Goal: Information Seeking & Learning: Find contact information

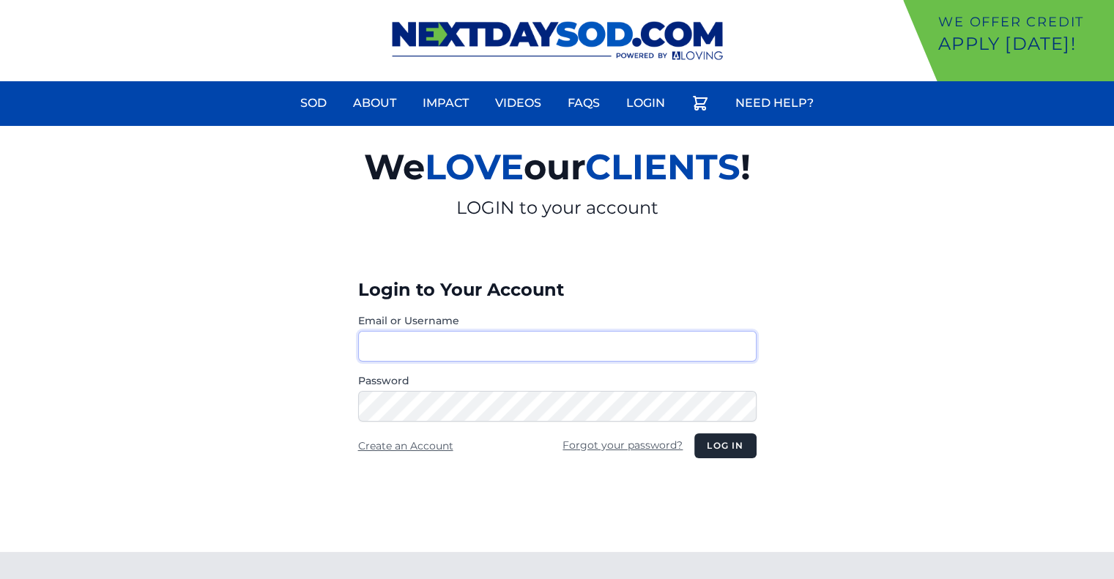
type input "********"
click at [721, 442] on button "Log in" at bounding box center [725, 446] width 62 height 25
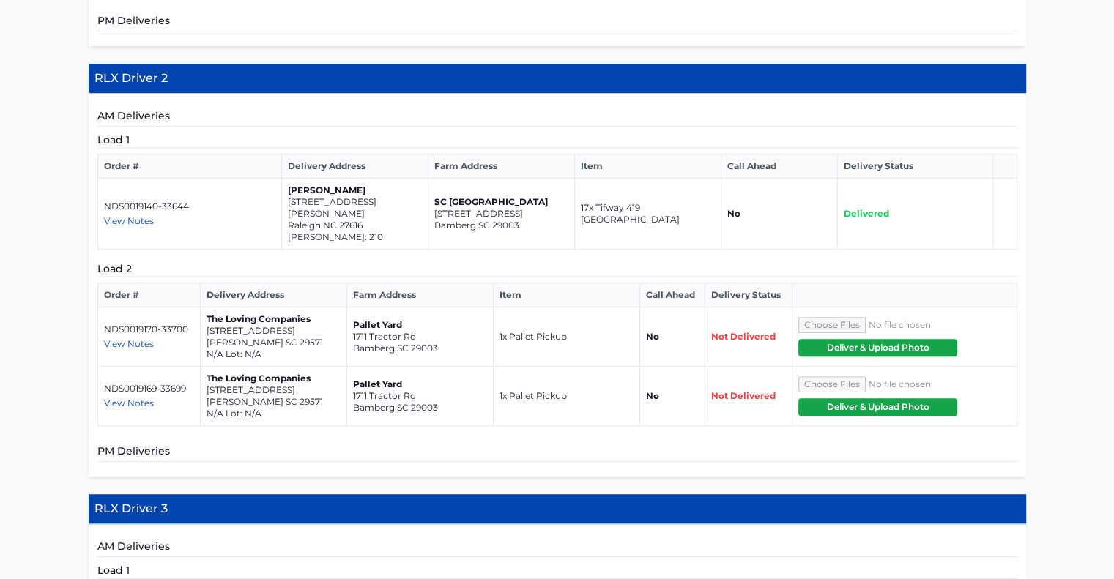
scroll to position [793, 0]
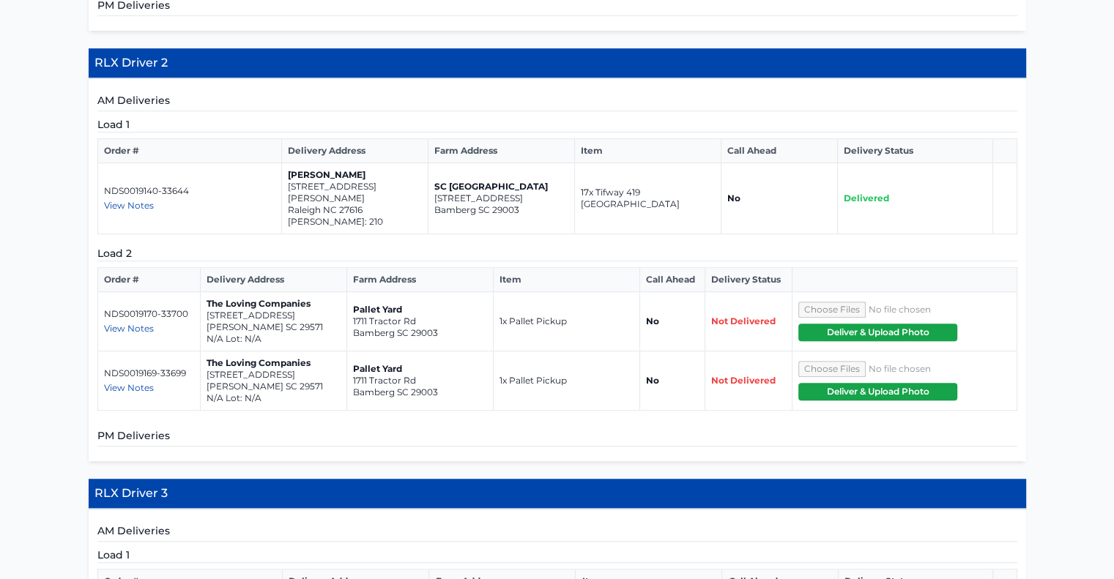
click at [138, 323] on span "View Notes" at bounding box center [129, 328] width 50 height 11
click at [181, 323] on div "View Notes" at bounding box center [149, 329] width 90 height 12
click at [138, 382] on span "View Notes" at bounding box center [129, 387] width 50 height 11
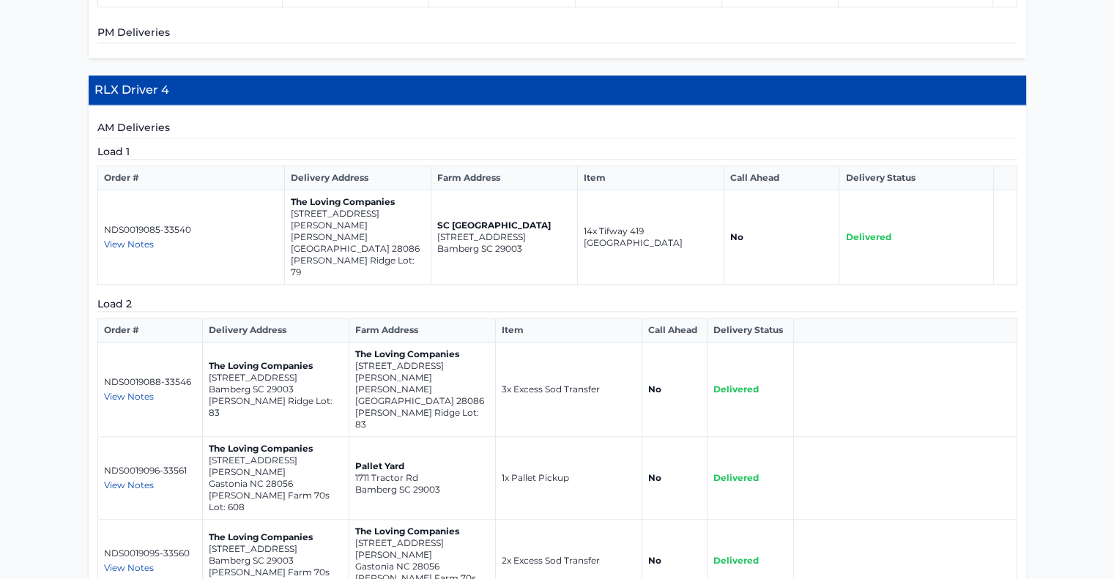
scroll to position [1511, 0]
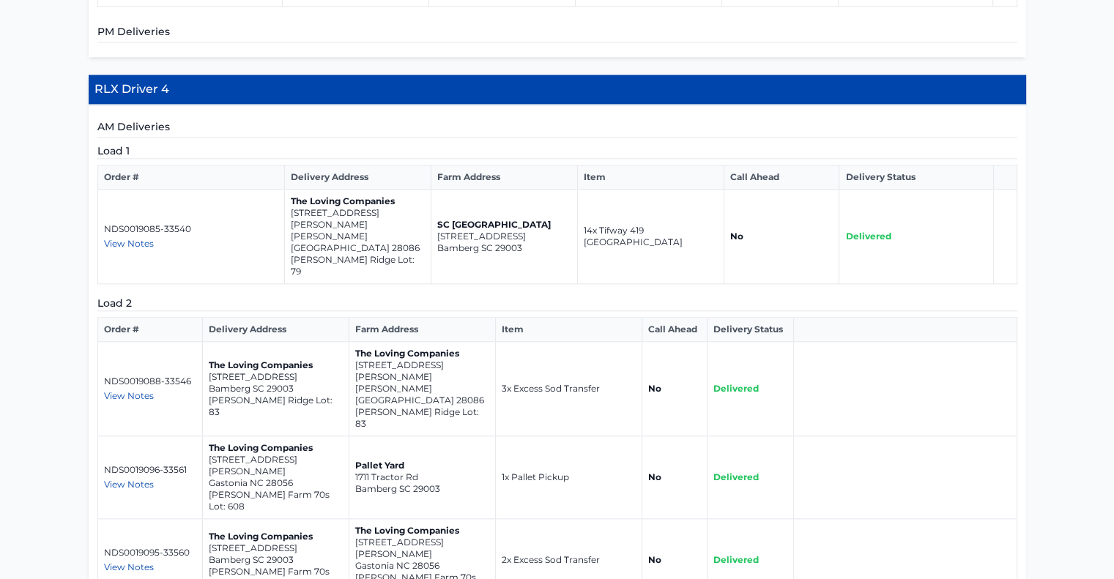
click at [140, 390] on span "View Notes" at bounding box center [129, 395] width 50 height 11
click at [164, 390] on div "View Notes" at bounding box center [150, 396] width 92 height 12
click at [126, 479] on span "View Notes" at bounding box center [129, 484] width 50 height 11
click at [146, 479] on span "View Notes" at bounding box center [129, 484] width 50 height 11
click at [128, 562] on span "View Notes" at bounding box center [129, 567] width 50 height 11
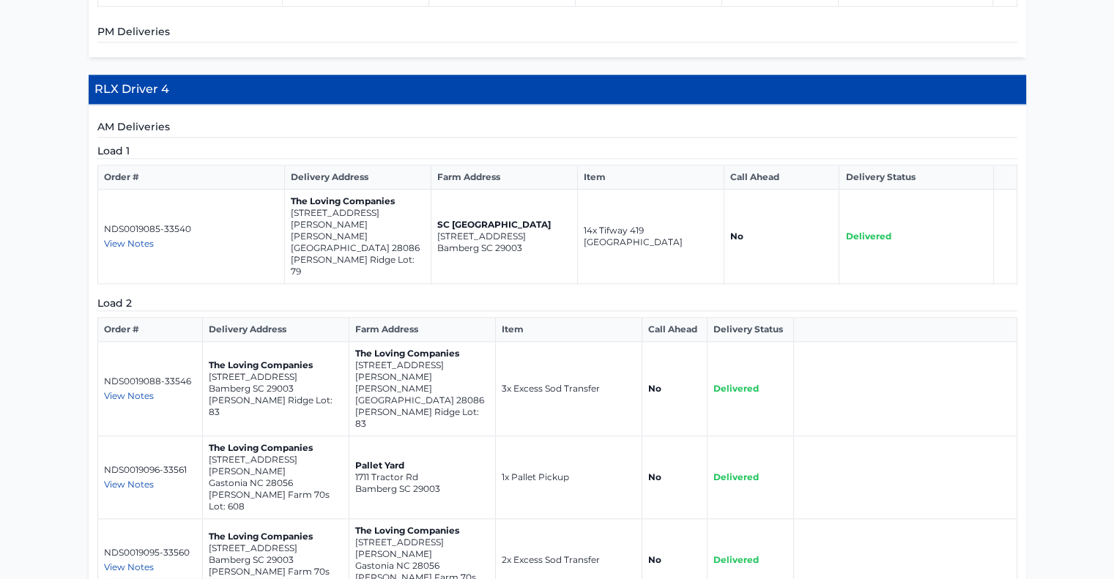
click at [154, 547] on p "NDS0019095-33560" at bounding box center [150, 553] width 92 height 12
click at [148, 562] on span "View Notes" at bounding box center [129, 567] width 50 height 11
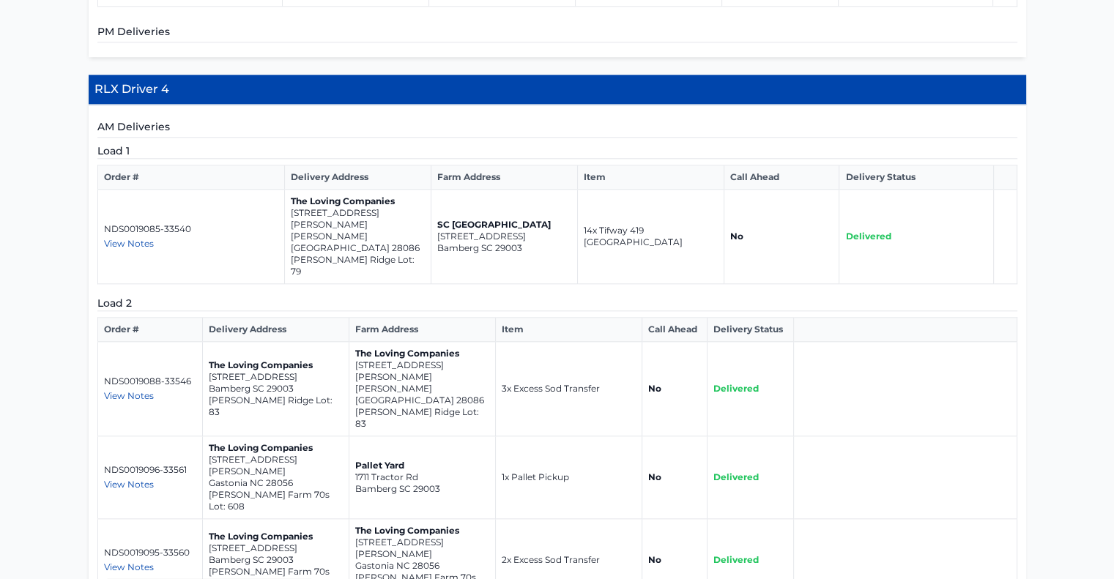
click at [146, 342] on td "NDS0019088-33546 View Notes haul 3 pallets of excess sod back to the farm" at bounding box center [149, 389] width 105 height 94
click at [144, 390] on span "View Notes" at bounding box center [129, 395] width 50 height 11
click at [130, 479] on span "View Notes" at bounding box center [129, 484] width 50 height 11
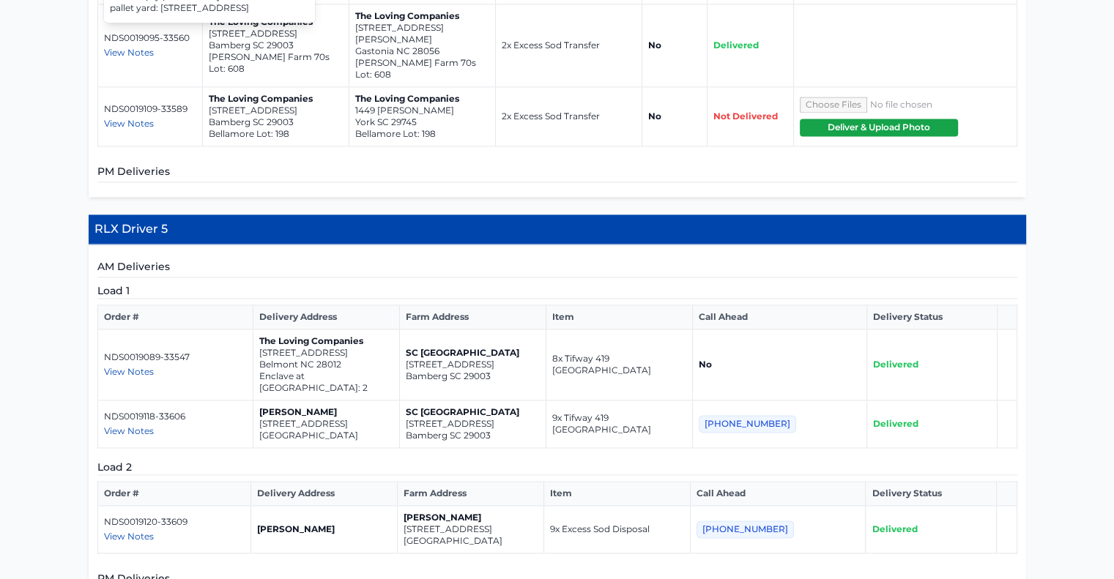
scroll to position [2024, 0]
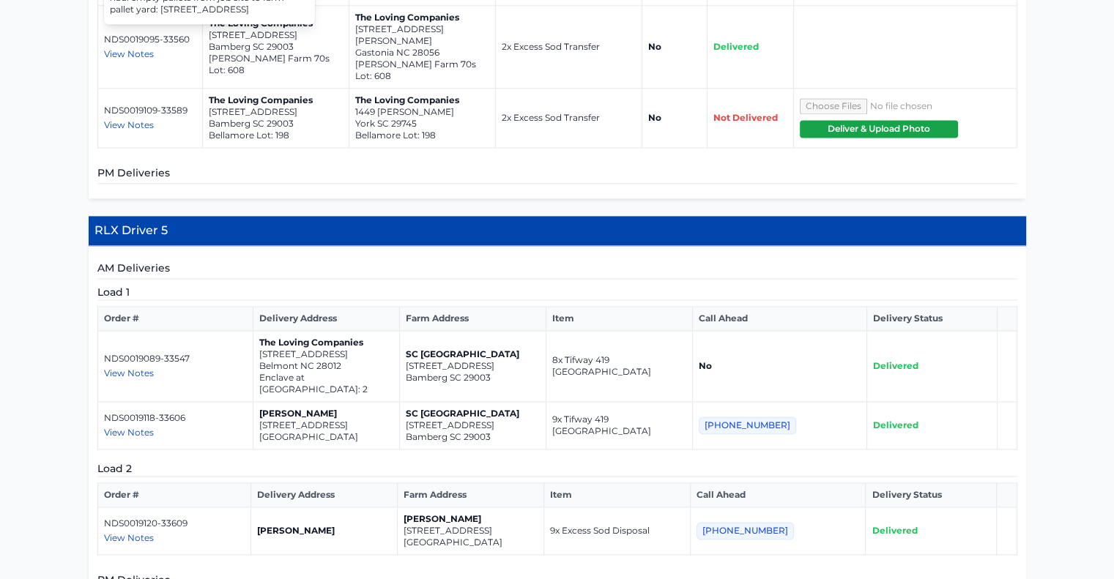
click at [137, 532] on span "View Notes" at bounding box center [129, 537] width 50 height 11
click at [250, 508] on td "NDS0019120-33609 View Notes Pick up dead sod." at bounding box center [173, 532] width 153 height 48
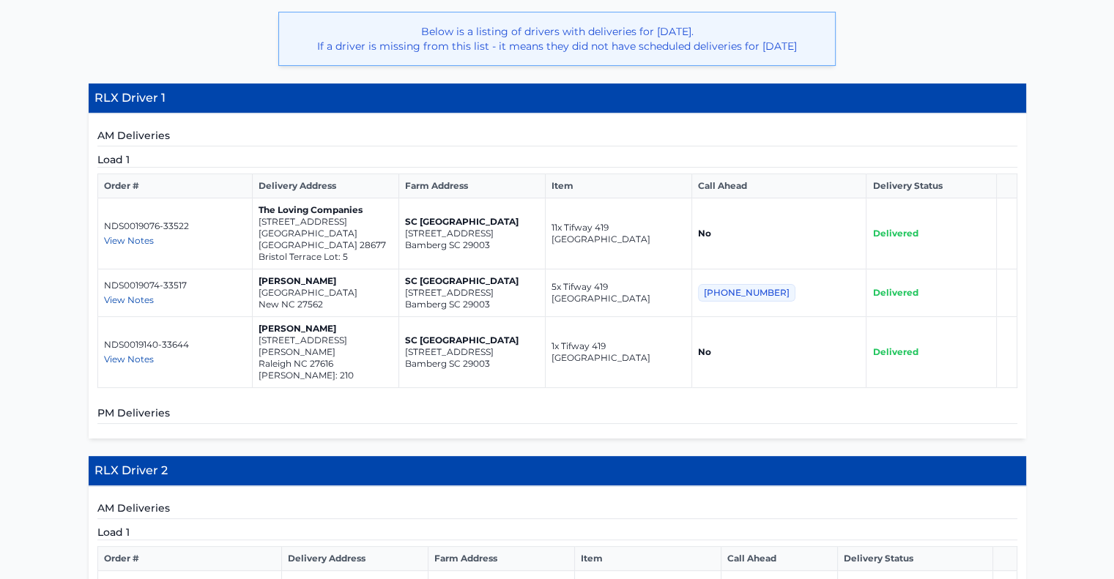
scroll to position [384, 0]
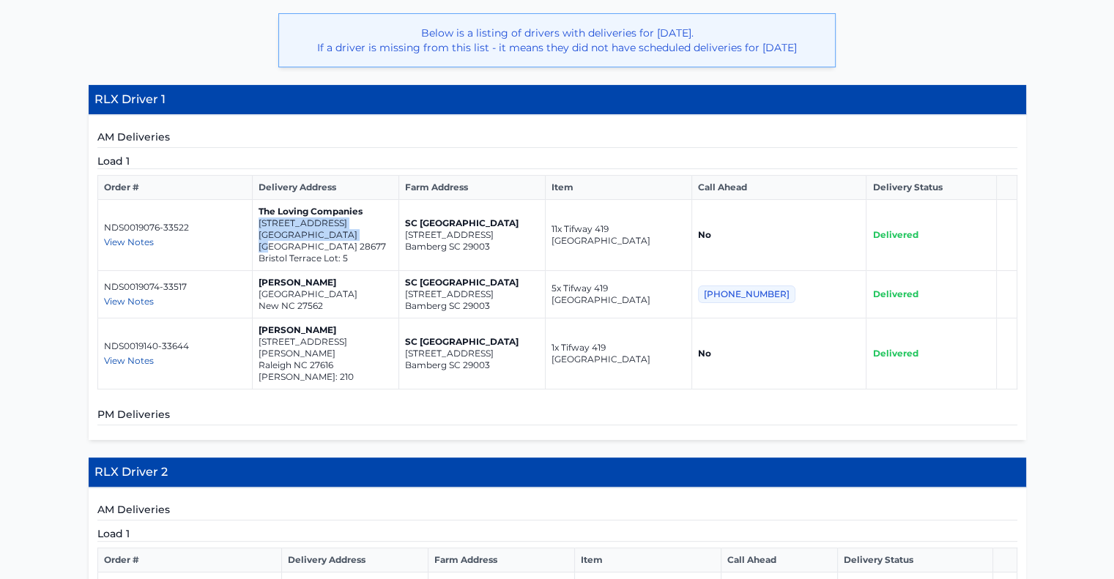
drag, startPoint x: 274, startPoint y: 234, endPoint x: 363, endPoint y: 246, distance: 89.4
click at [363, 246] on td "The Loving Companies 820 Candy Drive Statesville NC 28677 Bristol Terrace Lot: 5" at bounding box center [325, 235] width 146 height 71
copy td "820 Candy Drive Statesville NC 28677"
drag, startPoint x: 273, startPoint y: 294, endPoint x: 344, endPoint y: 304, distance: 71.1
click at [344, 304] on td "Edward Keenan 3027 Cave Junction Station New NC 27562" at bounding box center [325, 295] width 146 height 48
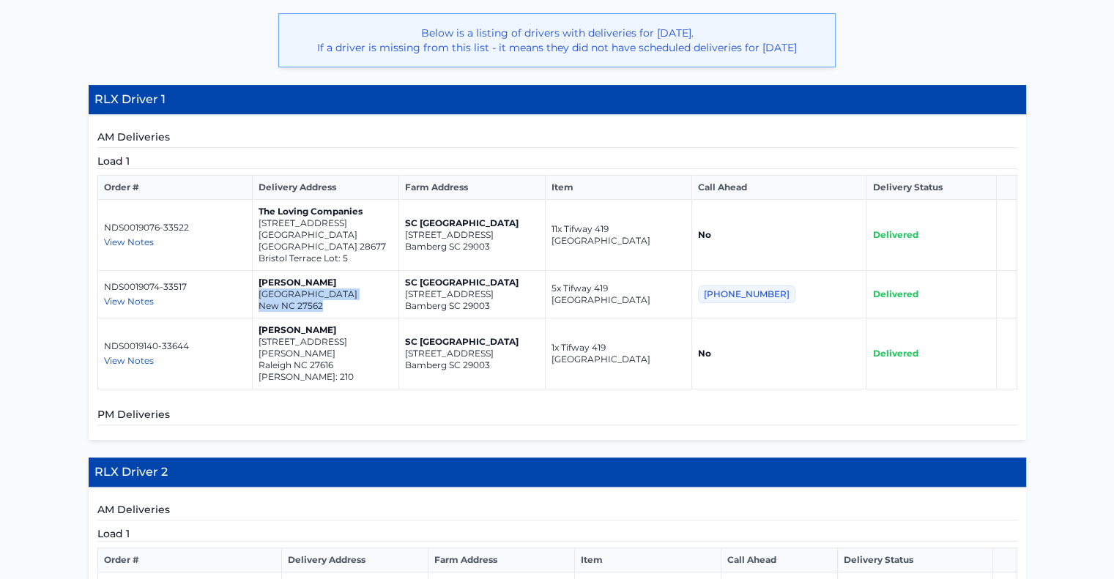
copy td "3027 Cave Junction Station New NC 27562"
drag, startPoint x: 275, startPoint y: 343, endPoint x: 351, endPoint y: 351, distance: 76.6
click at [351, 351] on td "Dennis Ellis 4364 Laurel Pond Way Raleigh NC 27616 Everlee Lot: 210" at bounding box center [325, 354] width 146 height 71
copy td "4364 Laurel Pond Way Raleigh NC 27616"
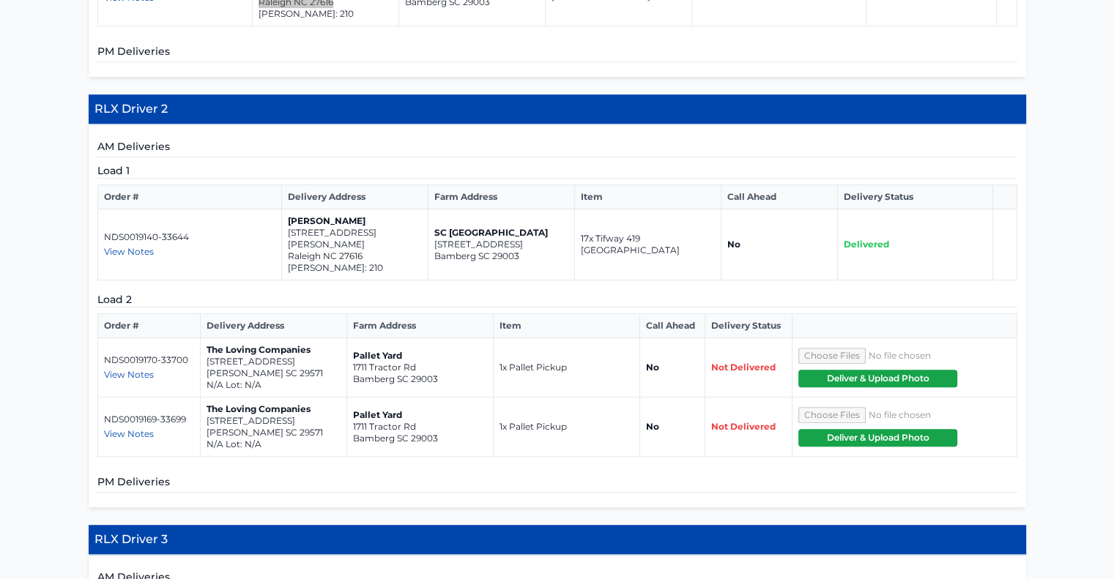
scroll to position [749, 0]
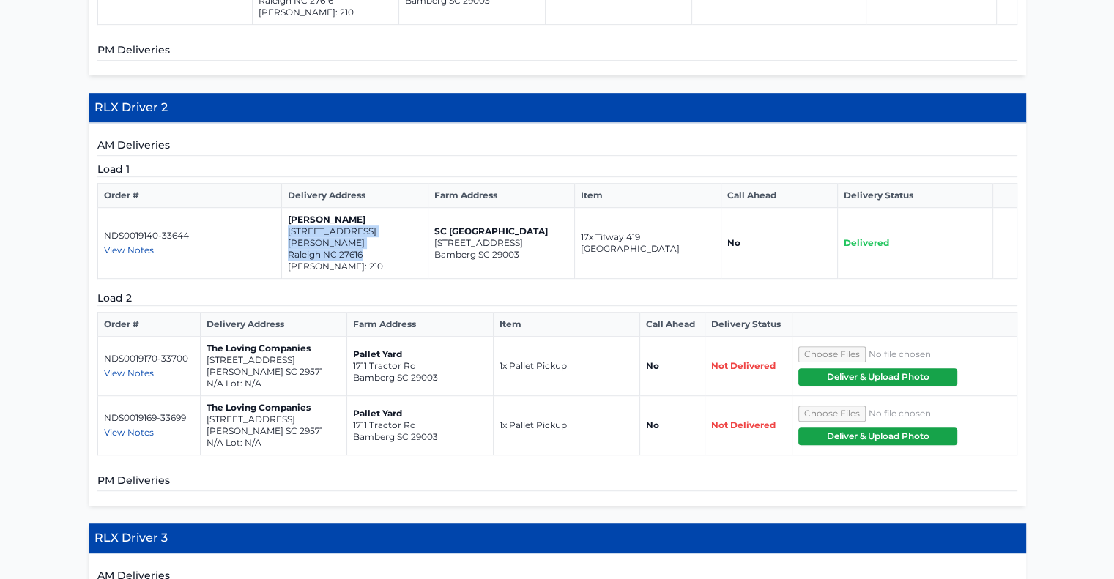
drag, startPoint x: 289, startPoint y: 219, endPoint x: 362, endPoint y: 226, distance: 73.5
click at [362, 226] on td "Dennis Ellis 4364 Laurel Pond Way Raleigh NC 27616 Everlee Lot: 210" at bounding box center [355, 243] width 146 height 71
copy td "4364 Laurel Pond Way Raleigh NC 27616"
drag, startPoint x: 281, startPoint y: 345, endPoint x: 205, endPoint y: 330, distance: 77.0
click at [205, 337] on td "The Loving Companies 6116 N. Hwy 501 Marion SC 29571 N/A Lot: N/A" at bounding box center [273, 366] width 146 height 59
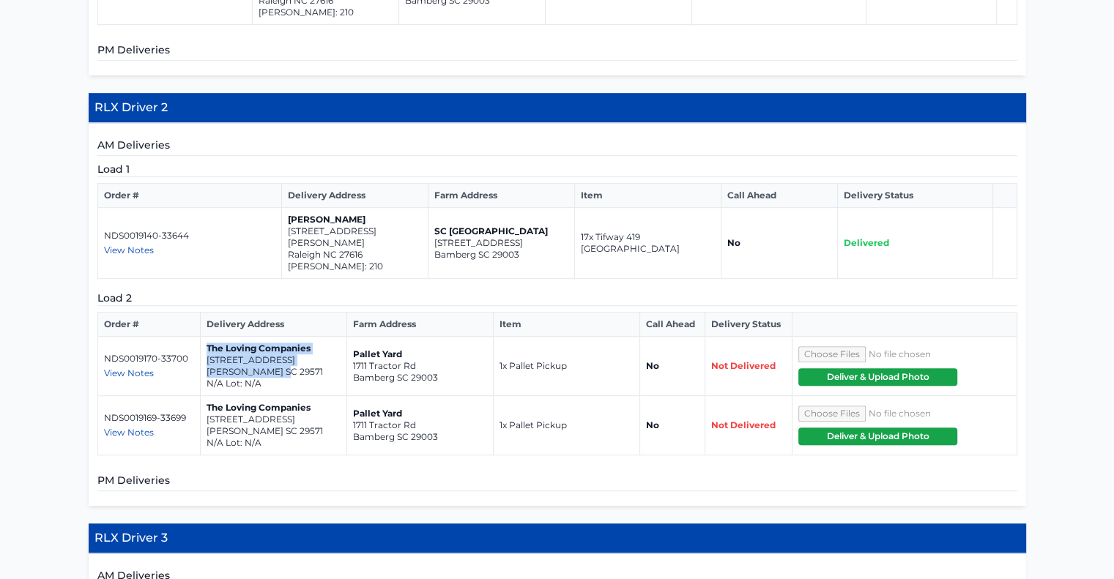
click at [205, 337] on td "The Loving Companies 6116 N. Hwy 501 Marion SC 29571 N/A Lot: N/A" at bounding box center [273, 366] width 146 height 59
drag, startPoint x: 278, startPoint y: 343, endPoint x: 211, endPoint y: 335, distance: 67.8
click at [211, 337] on td "The Loving Companies 6116 N. Hwy 501 Marion SC 29571 N/A Lot: N/A" at bounding box center [273, 366] width 146 height 59
copy td "116 N. Hwy 501 Marion SC 29571"
click at [265, 366] on p "Marion SC 29571" at bounding box center [274, 372] width 134 height 12
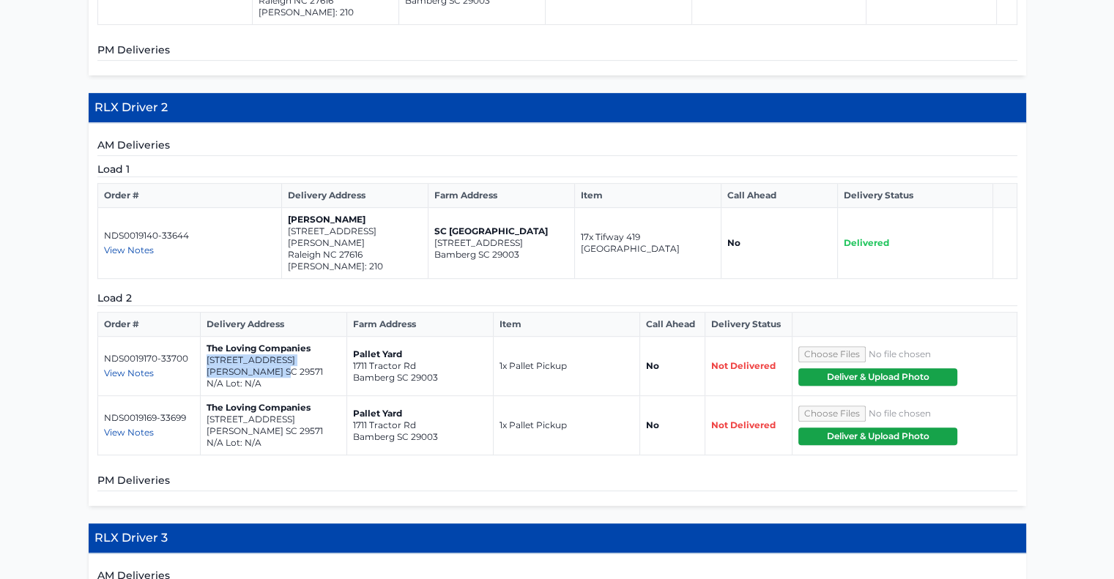
drag, startPoint x: 281, startPoint y: 344, endPoint x: 207, endPoint y: 331, distance: 75.1
click at [207, 337] on td "The Loving Companies 6116 N. Hwy 501 Marion SC 29571 N/A Lot: N/A" at bounding box center [273, 366] width 146 height 59
copy td "6116 N. Hwy 501 Marion SC 29571"
drag, startPoint x: 282, startPoint y: 404, endPoint x: 205, endPoint y: 394, distance: 77.5
click at [205, 396] on td "The Loving Companies 6116 N. Hwy 501 Marion SC 29571 N/A Lot: N/A" at bounding box center [273, 425] width 146 height 59
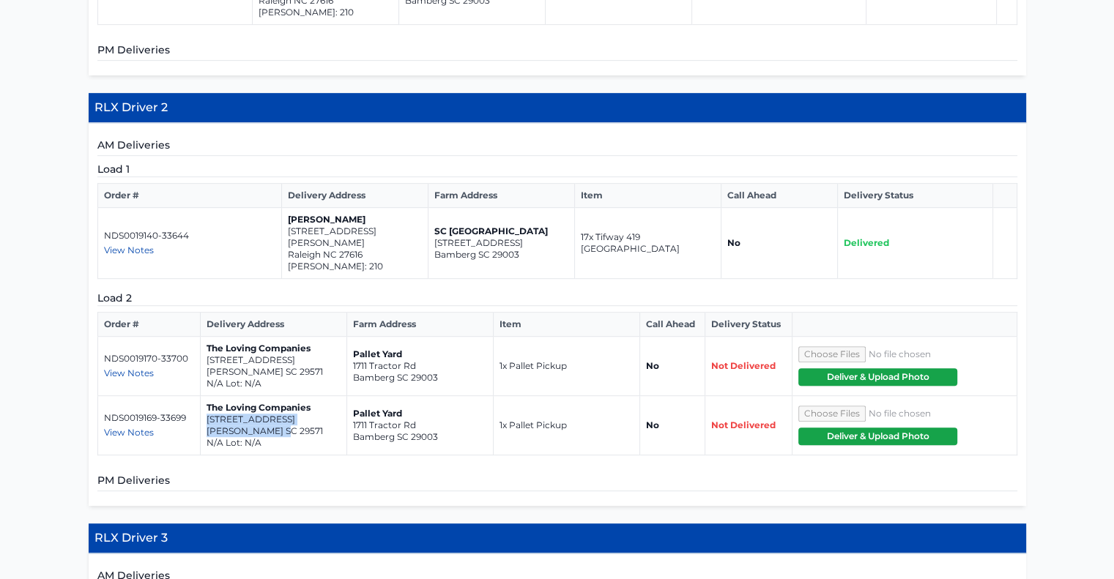
drag, startPoint x: 207, startPoint y: 394, endPoint x: 280, endPoint y: 409, distance: 74.0
click at [280, 409] on td "The Loving Companies 6116 N. Hwy 501 Marion SC 29571 N/A Lot: N/A" at bounding box center [273, 425] width 146 height 59
copy td "6116 N. Hwy 501 Marion SC 29571"
click at [133, 415] on td "NDS0019169-33699 View Notes deliver empty pallets to:<br /> 2530-2598 Heritage …" at bounding box center [148, 425] width 103 height 59
click at [133, 427] on span "View Notes" at bounding box center [129, 432] width 50 height 11
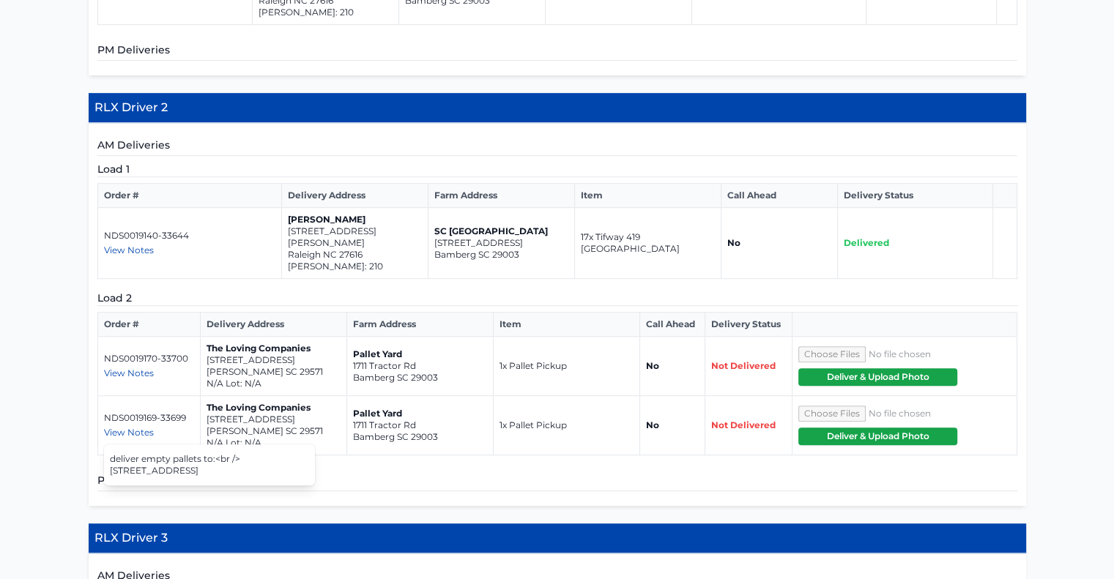
click at [145, 368] on span "View Notes" at bounding box center [129, 373] width 50 height 11
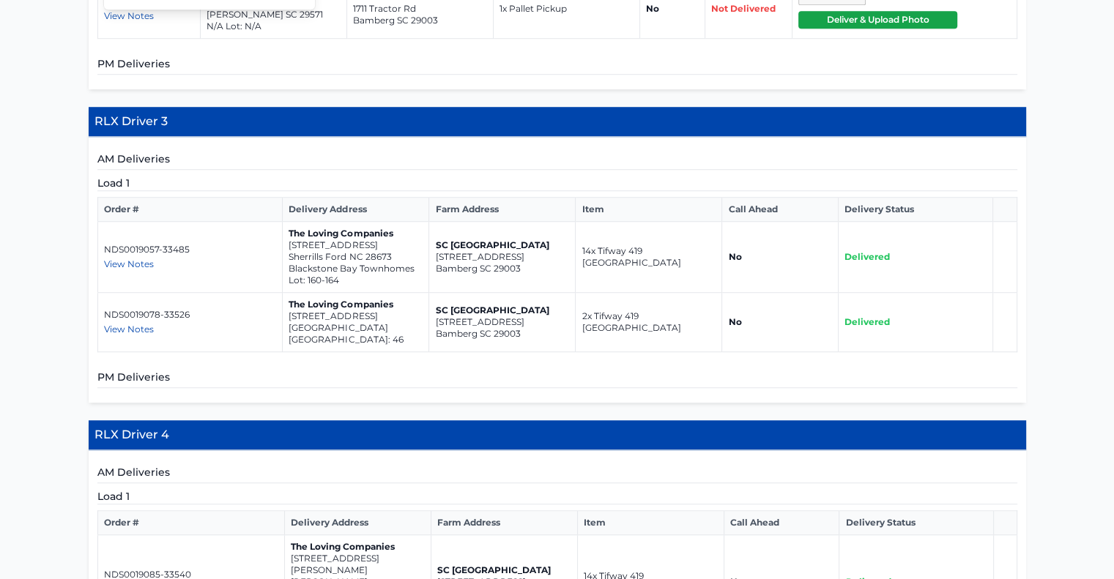
scroll to position [1166, 0]
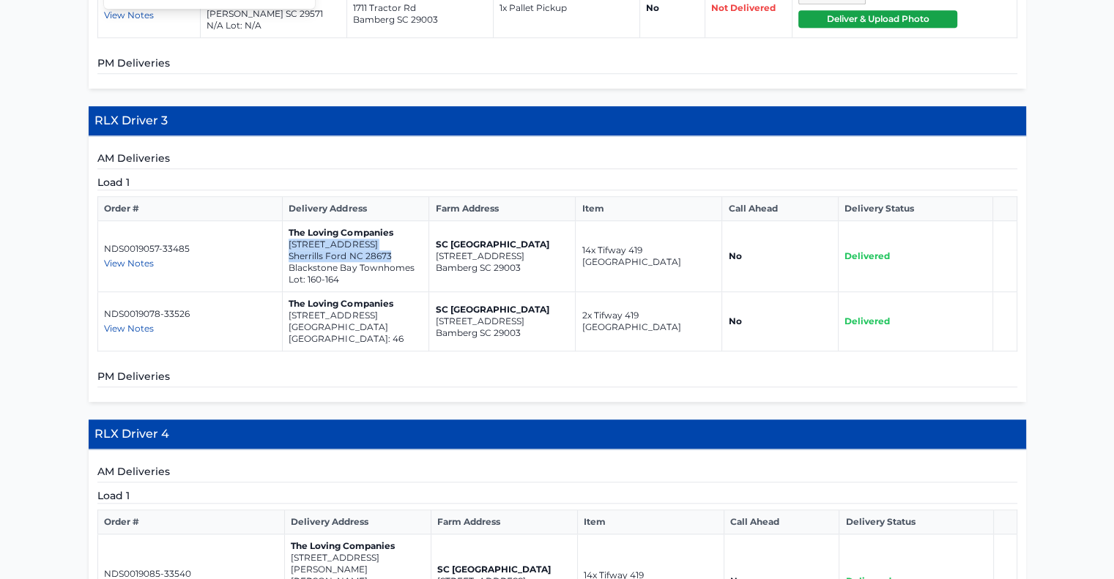
drag, startPoint x: 288, startPoint y: 217, endPoint x: 408, endPoint y: 225, distance: 120.4
click at [408, 225] on td "The Loving Companies 4162 Steel Way Sherrills Ford NC 28673 Blackstone Bay Town…" at bounding box center [356, 256] width 146 height 71
copy td "4162 Steel Way Sherrills Ford NC 28673"
drag, startPoint x: 390, startPoint y: 301, endPoint x: 287, endPoint y: 293, distance: 103.6
click at [287, 293] on td "The Loving Companies 1312 Yellow Springs Drive Huntersville NC 28078 Spring Gro…" at bounding box center [356, 321] width 146 height 59
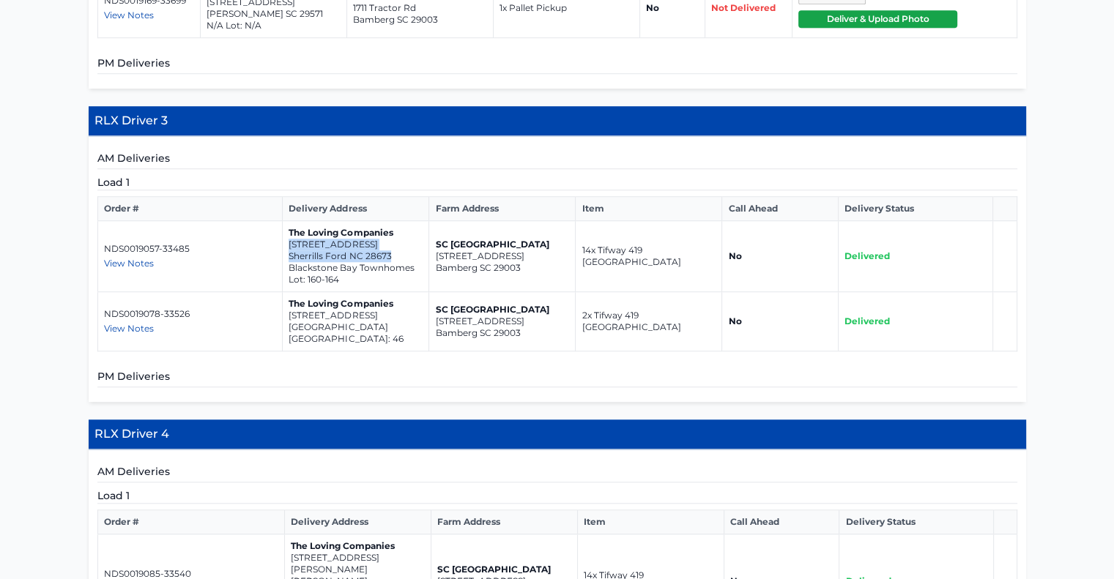
copy td "1312 Yellow Springs Drive Huntersville NC 28078"
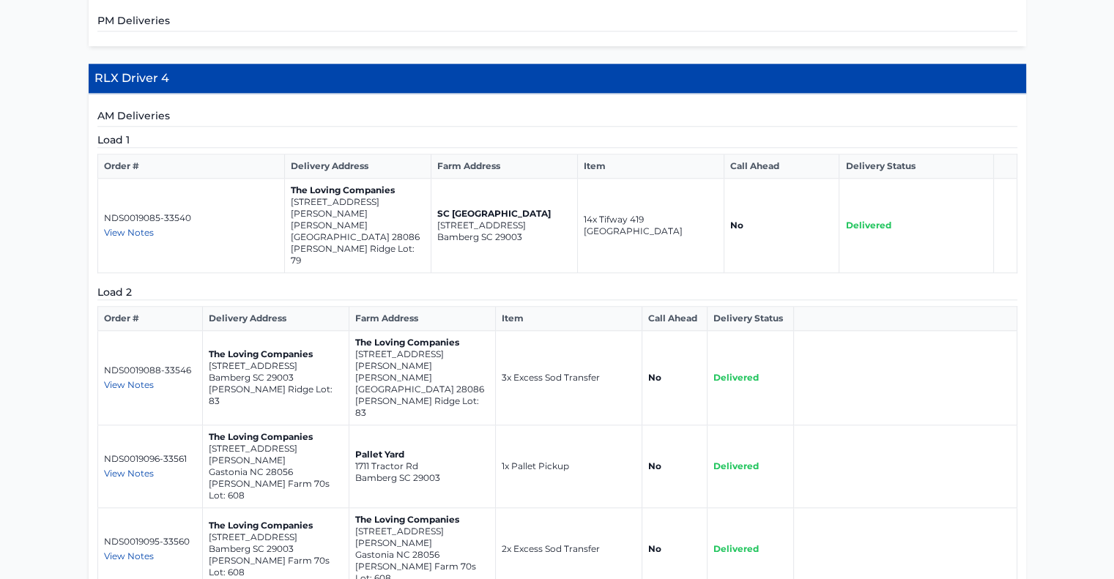
scroll to position [1523, 0]
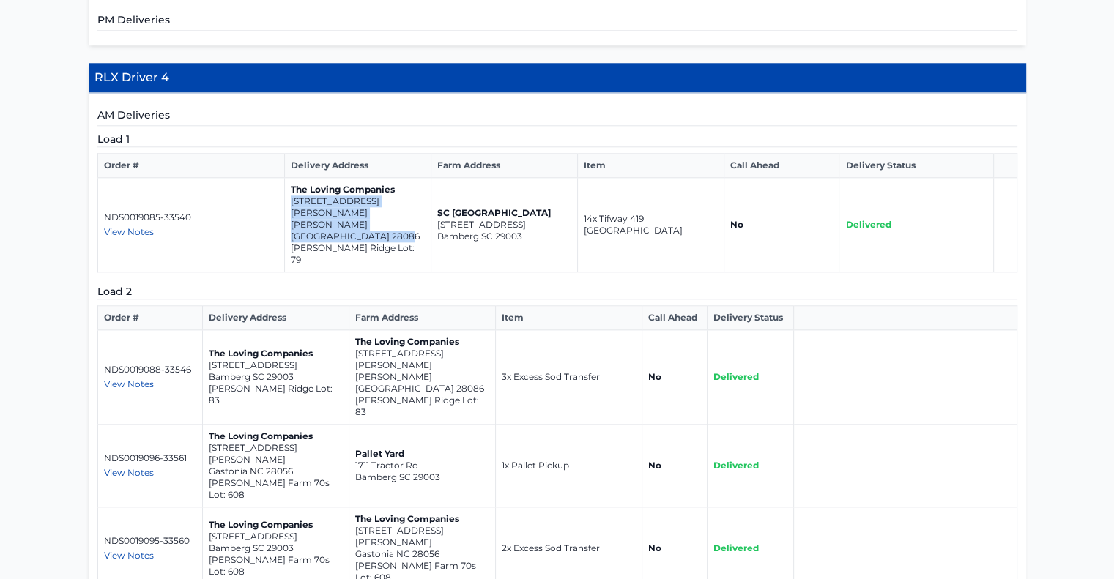
drag, startPoint x: 401, startPoint y: 185, endPoint x: 289, endPoint y: 171, distance: 112.1
click at [289, 178] on td "The Loving Companies 219 Parker Claire Lane Kings Mountain NC 28086 Brinkley Ri…" at bounding box center [357, 225] width 146 height 94
click at [291, 196] on p "219 Parker Claire Lane" at bounding box center [358, 213] width 134 height 35
drag, startPoint x: 413, startPoint y: 187, endPoint x: 285, endPoint y: 176, distance: 128.6
click at [285, 178] on td "The Loving Companies 219 Parker Claire Lane Kings Mountain NC 28086 Brinkley Ri…" at bounding box center [357, 225] width 146 height 94
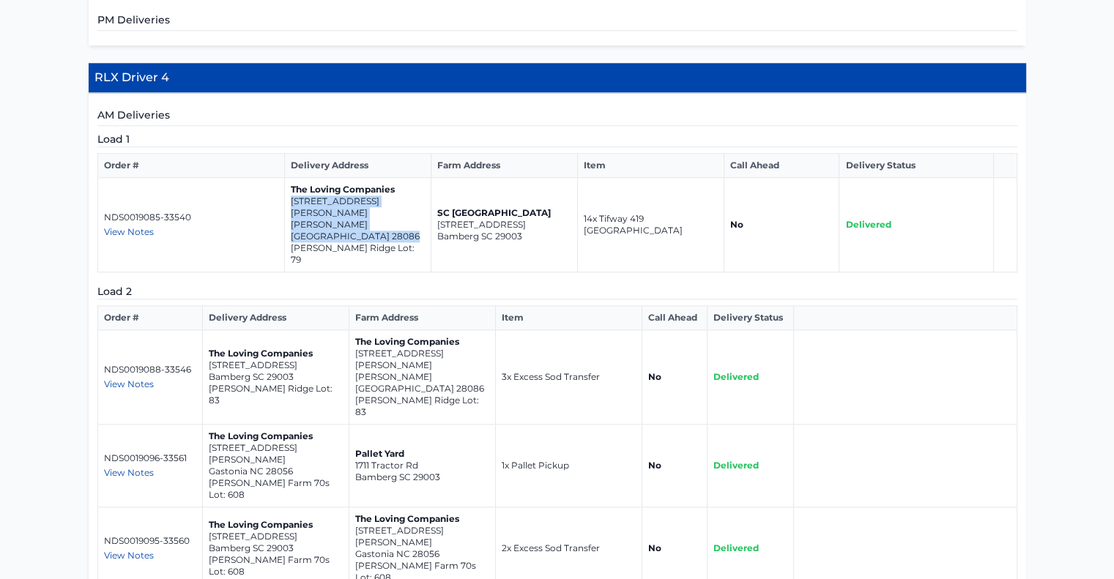
copy td "219 Parker Claire Lane Kings Mountain NC 28086"
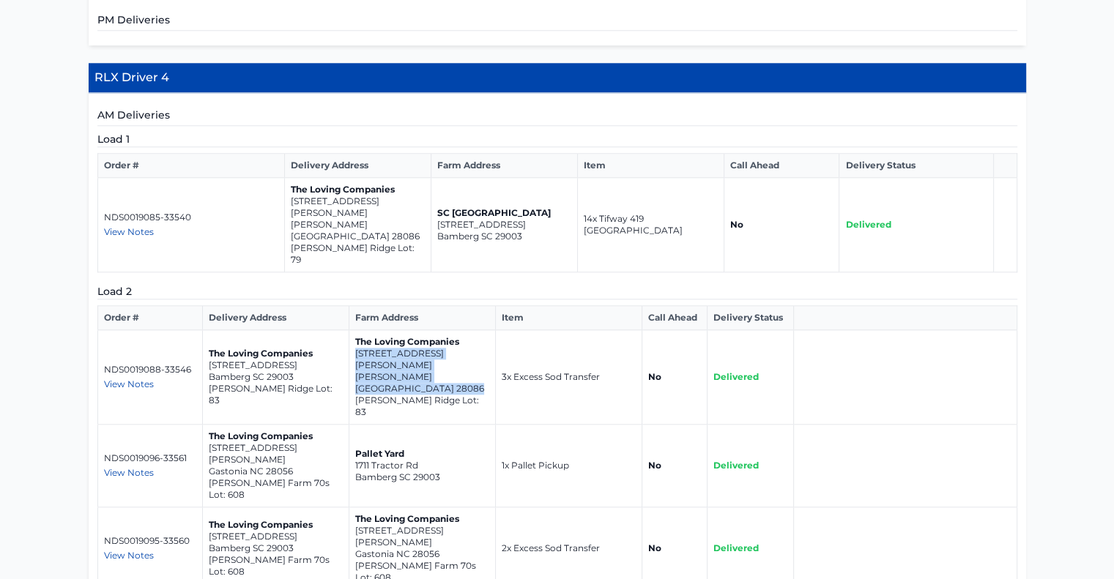
drag, startPoint x: 354, startPoint y: 291, endPoint x: 468, endPoint y: 300, distance: 113.9
click at [468, 330] on td "The Loving Companies 239 Parker Claire Lane Kings Mountain NC 28086 Brinkley Ri…" at bounding box center [422, 377] width 146 height 94
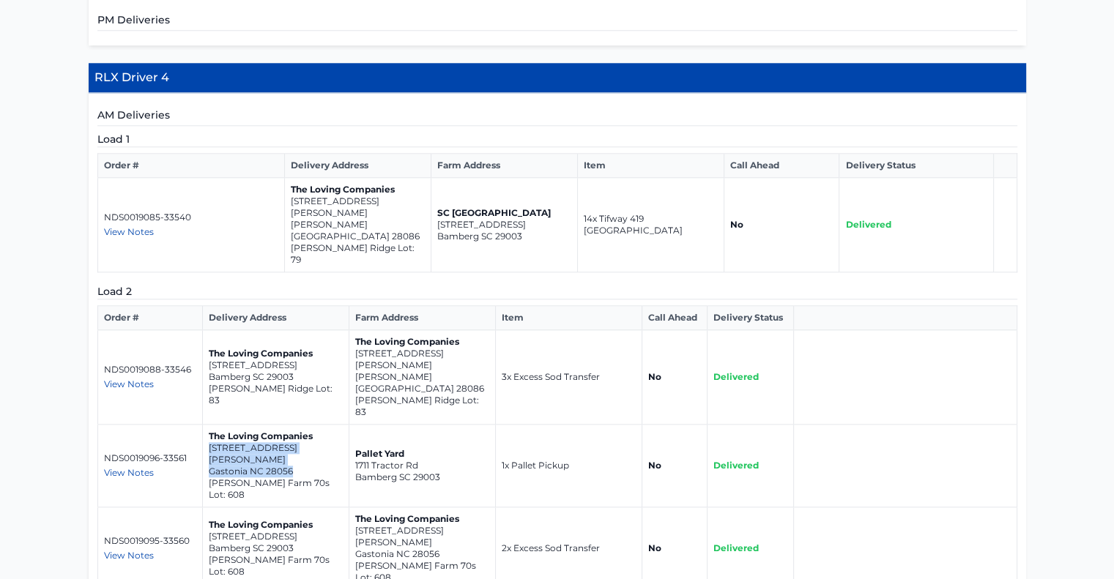
drag, startPoint x: 292, startPoint y: 360, endPoint x: 204, endPoint y: 351, distance: 87.7
click at [204, 425] on td "The Loving Companies 7103 Teague Drive Gastonia NC 28056 Nolen Farm 70s Lot: 608" at bounding box center [275, 466] width 146 height 83
drag, startPoint x: 424, startPoint y: 480, endPoint x: 352, endPoint y: 466, distance: 73.8
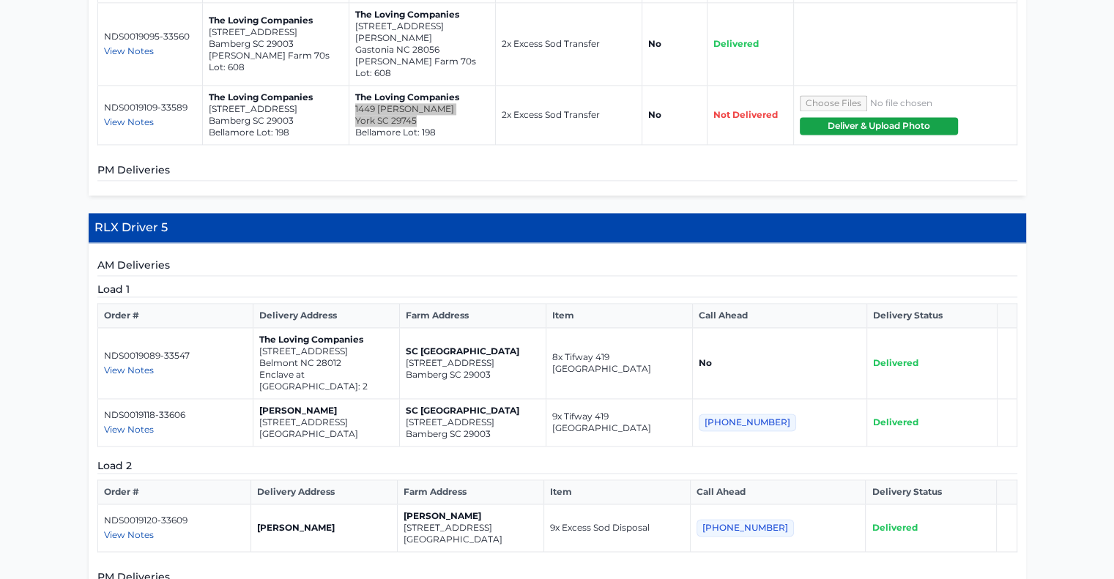
scroll to position [2027, 0]
drag, startPoint x: 349, startPoint y: 217, endPoint x: 270, endPoint y: 201, distance: 80.6
click at [270, 328] on td "The Loving Companies 2912 Audubon Ridge Drive Belmont NC 28012 Enclave at Belmo…" at bounding box center [326, 363] width 146 height 71
drag, startPoint x: 369, startPoint y: 275, endPoint x: 269, endPoint y: 261, distance: 101.2
click at [269, 399] on td "Tracy Blackwell 394 Montibello Dr Mooresville NC 28117" at bounding box center [326, 423] width 146 height 48
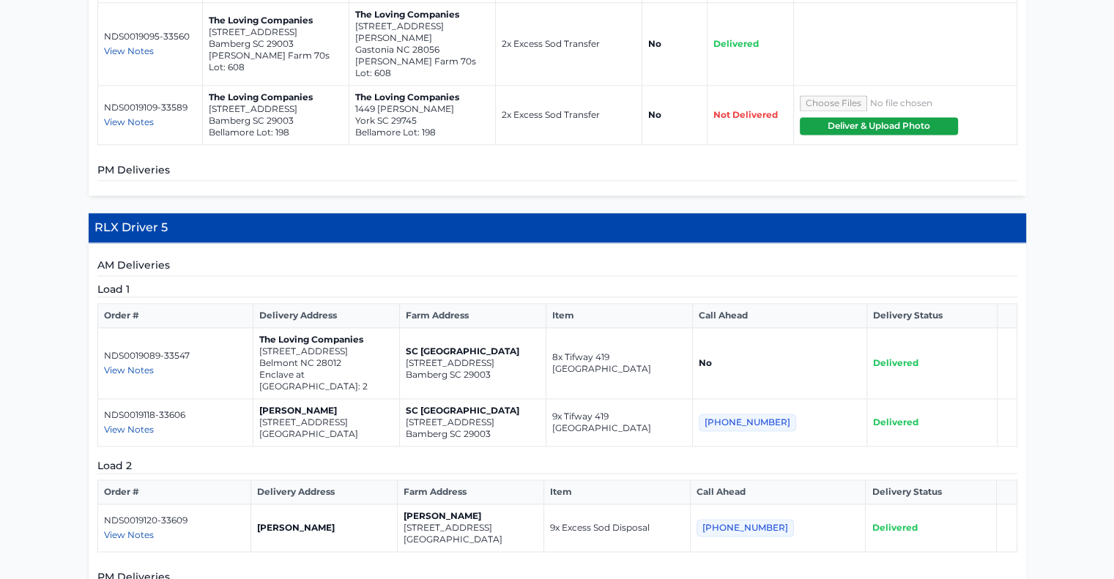
click at [132, 530] on span "View Notes" at bounding box center [129, 535] width 50 height 11
click at [174, 505] on td "NDS0019120-33609 View Notes Pick up dead sod." at bounding box center [173, 529] width 153 height 48
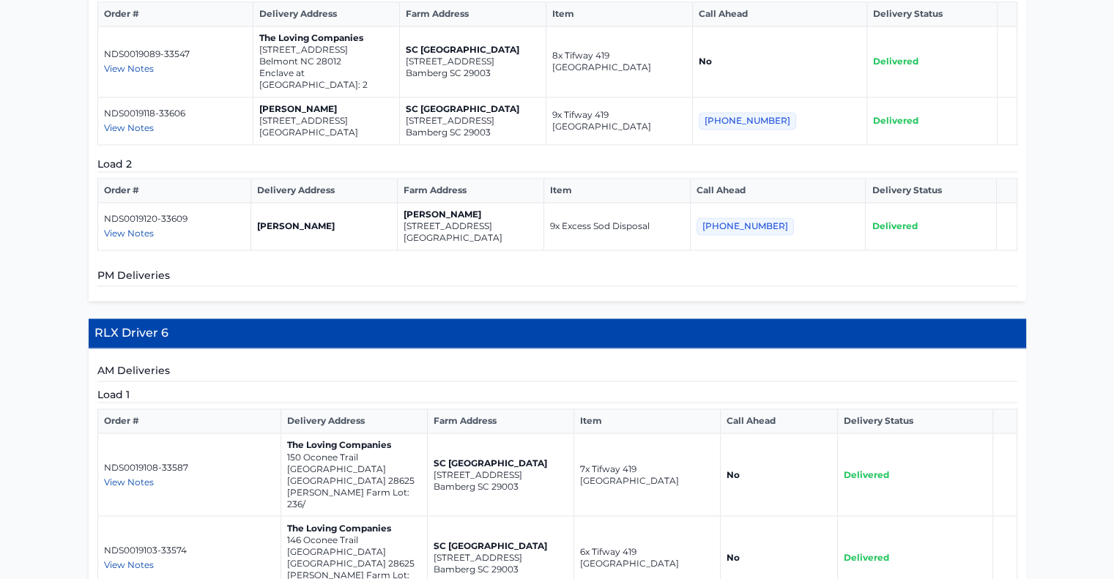
scroll to position [2329, 0]
drag, startPoint x: 376, startPoint y: 308, endPoint x: 287, endPoint y: 298, distance: 89.9
click at [287, 434] on td "The Loving Companies 150 Oconee Trail Statesville NC 28625 Sullivan Farm Lot: 2…" at bounding box center [354, 475] width 146 height 83
drag, startPoint x: 380, startPoint y: 369, endPoint x: 281, endPoint y: 357, distance: 100.4
click at [281, 516] on td "The Loving Companies 146 Oconee Trail Statesville NC 28625 Sullivan Farm Lot: 2…" at bounding box center [354, 557] width 146 height 83
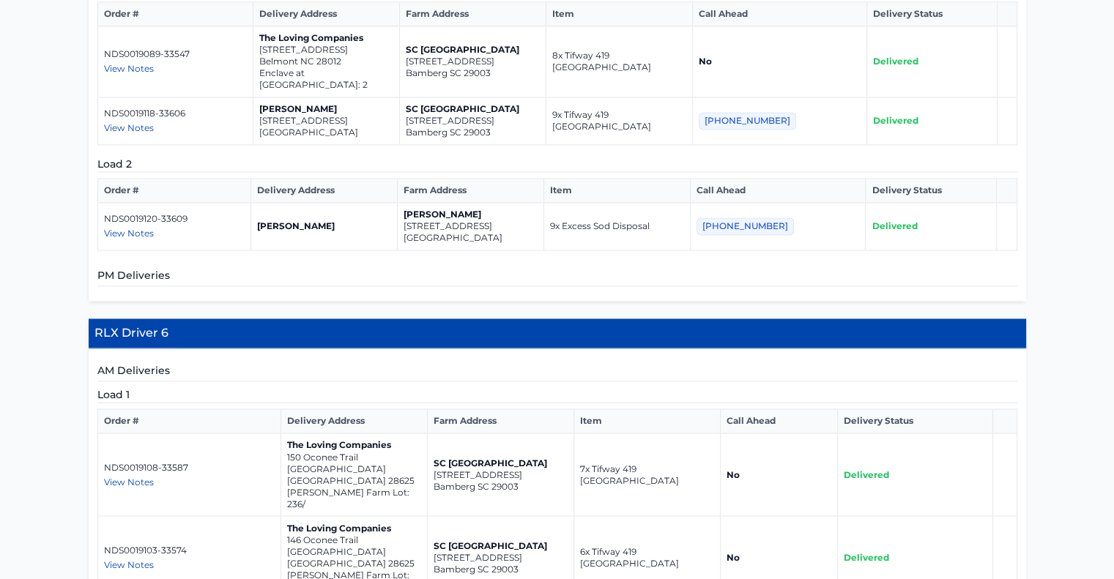
drag, startPoint x: 383, startPoint y: 425, endPoint x: 283, endPoint y: 413, distance: 101.0
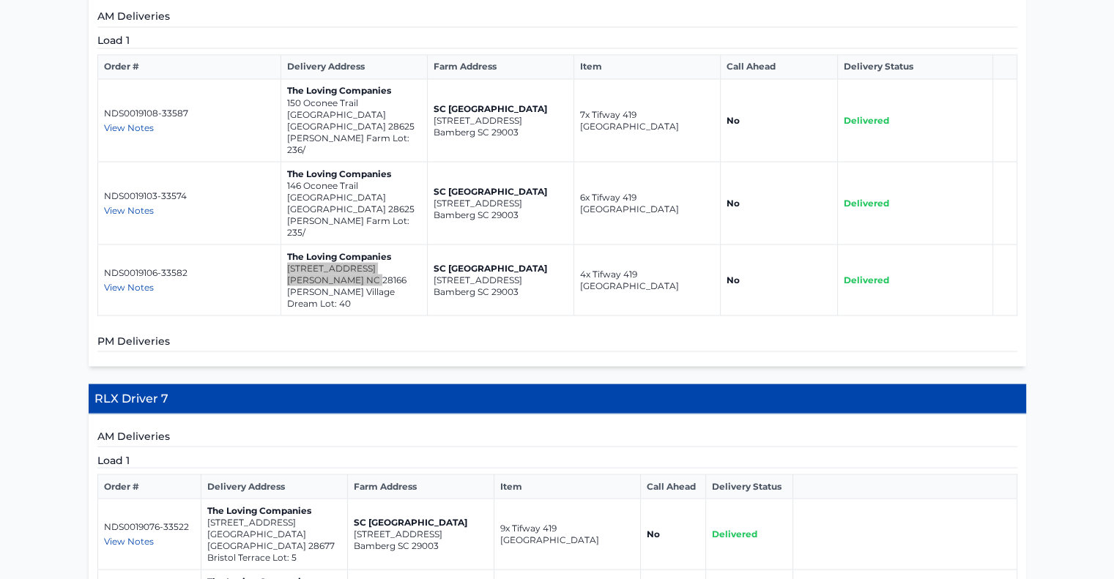
scroll to position [2736, 0]
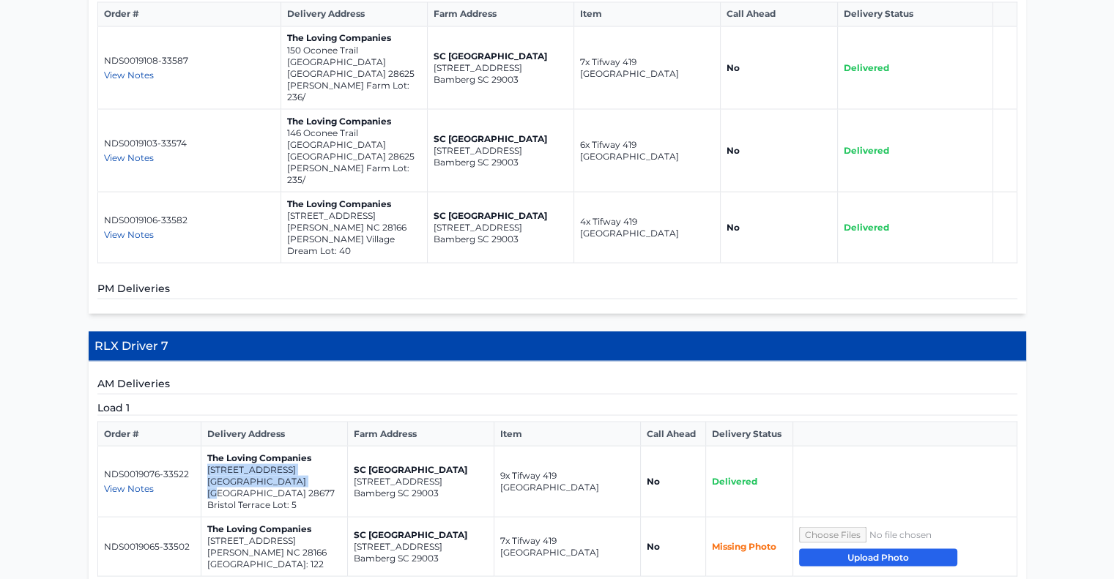
drag, startPoint x: 291, startPoint y: 272, endPoint x: 207, endPoint y: 261, distance: 84.1
click at [207, 446] on td "The Loving Companies 820 Candy Drive Statesville NC 28677 Bristol Terrace Lot: 5" at bounding box center [274, 481] width 146 height 71
drag, startPoint x: 302, startPoint y: 331, endPoint x: 205, endPoint y: 318, distance: 98.3
click at [205, 517] on td "The Loving Companies 139 Asmodean Lane Troutman NC 28166 Falls Cove Lot: 122" at bounding box center [274, 546] width 146 height 59
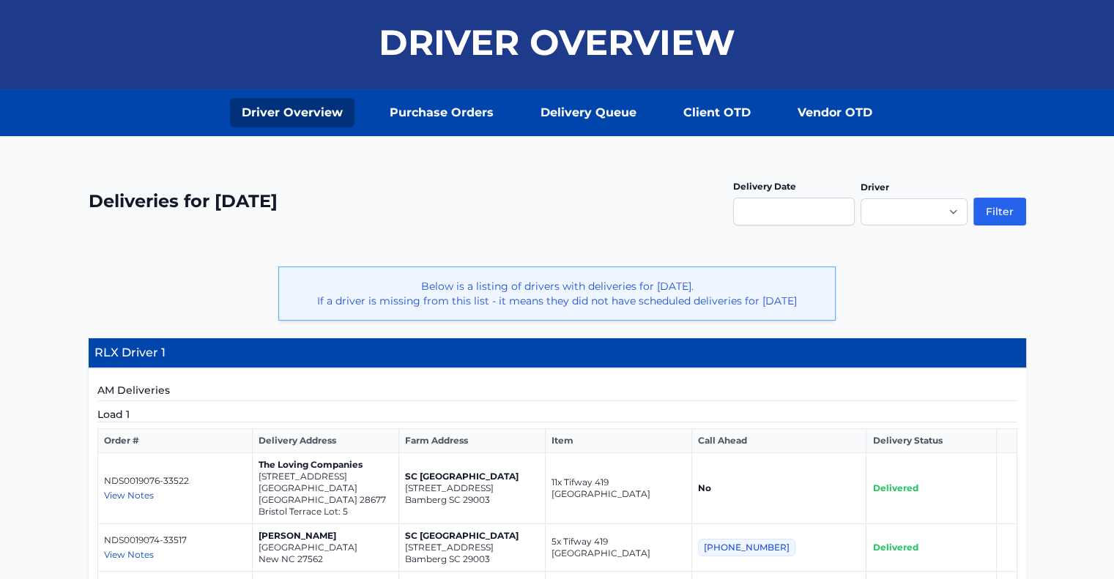
scroll to position [0, 0]
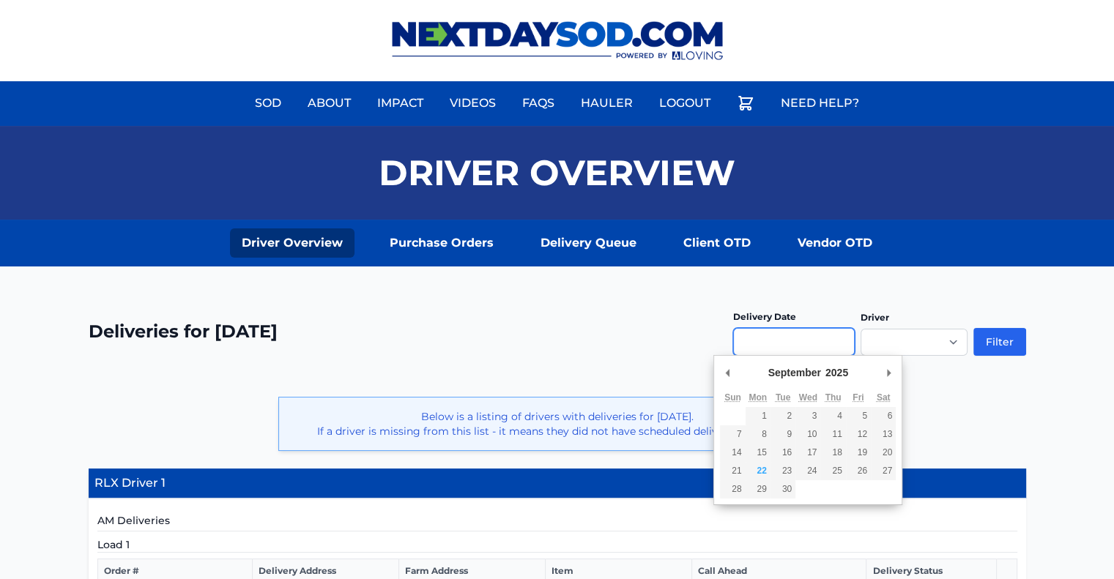
click at [792, 333] on input "Use the arrow keys to pick a date" at bounding box center [794, 342] width 122 height 28
type input "**********"
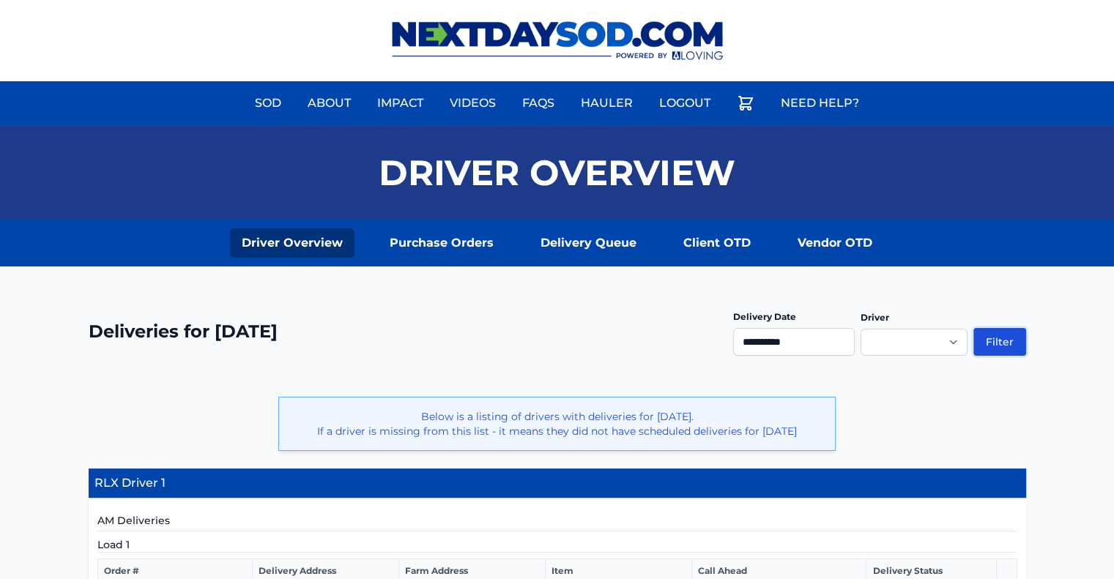
click at [987, 342] on button "Filter" at bounding box center [999, 342] width 53 height 28
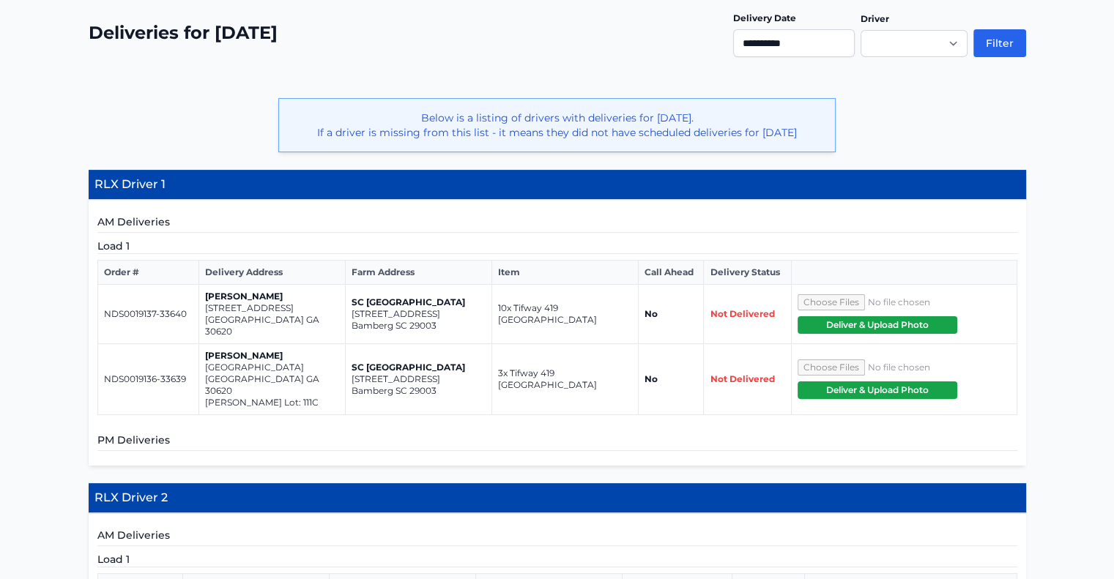
scroll to position [437, 0]
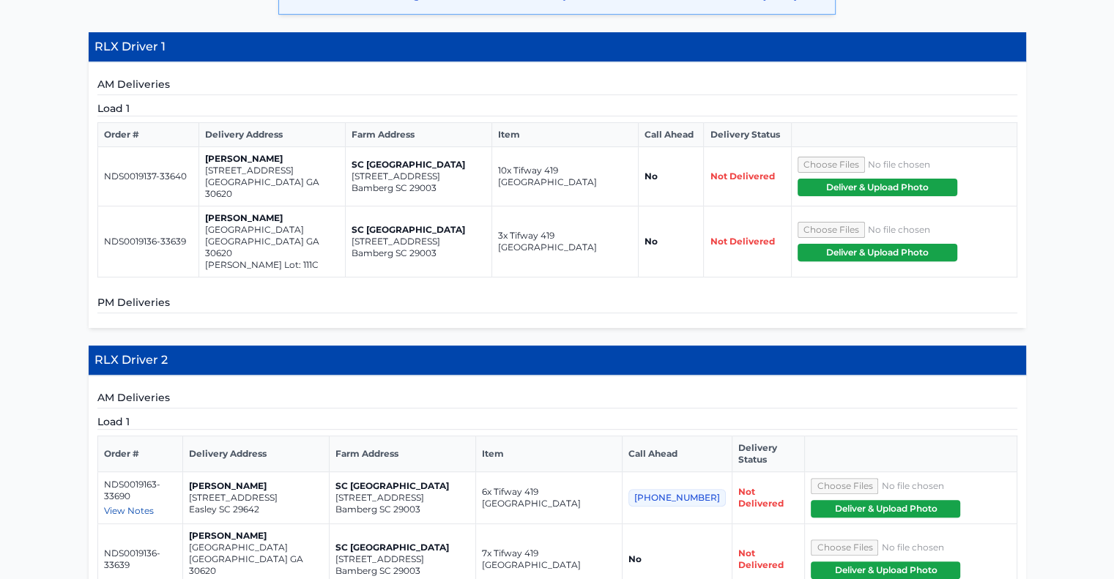
click at [642, 305] on h5 "PM Deliveries" at bounding box center [557, 304] width 920 height 18
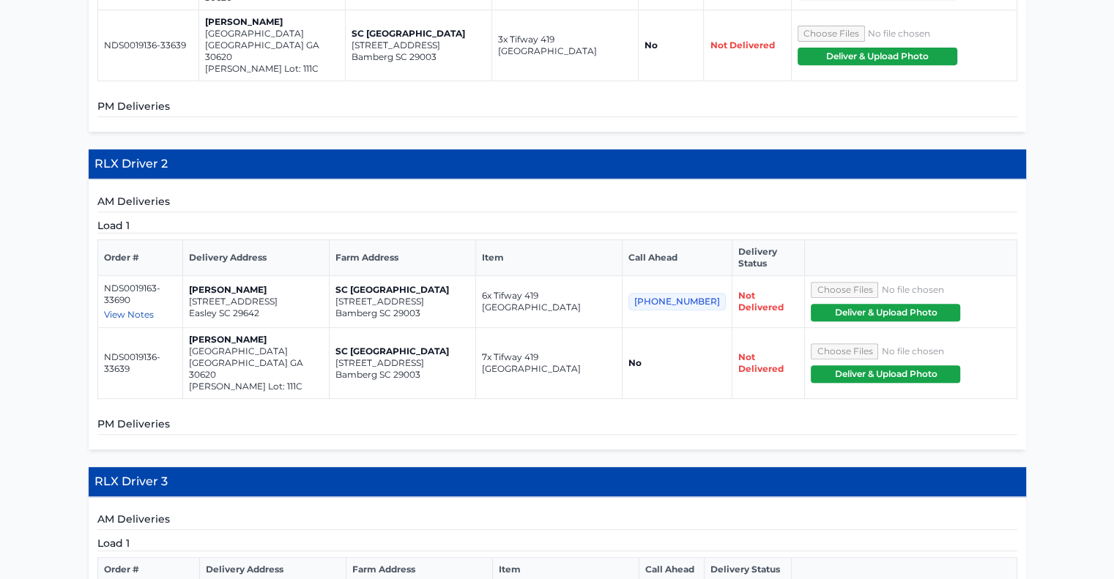
scroll to position [635, 0]
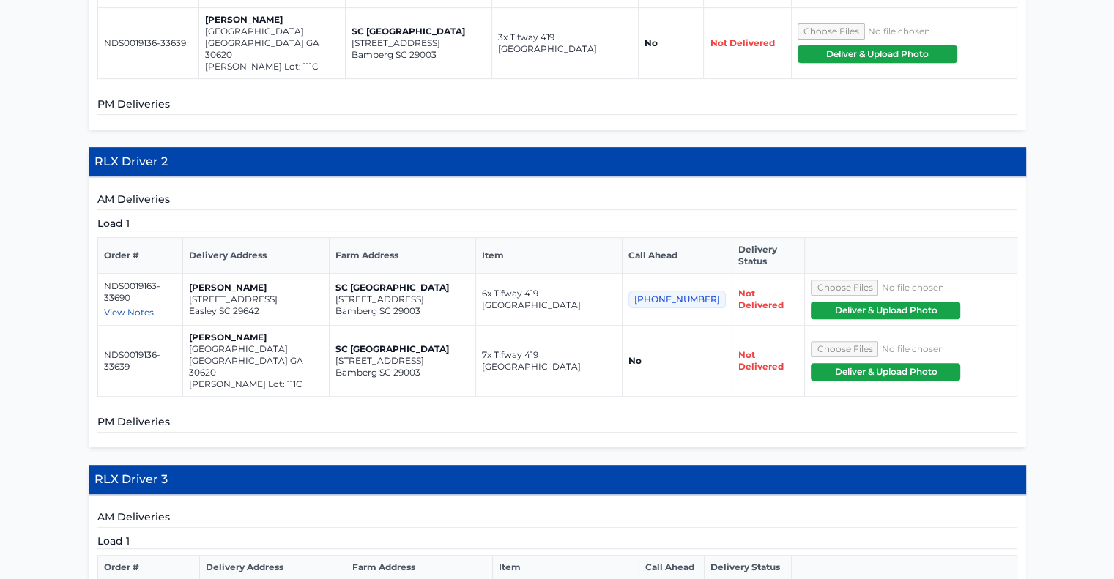
click at [477, 415] on h5 "PM Deliveries" at bounding box center [557, 424] width 920 height 18
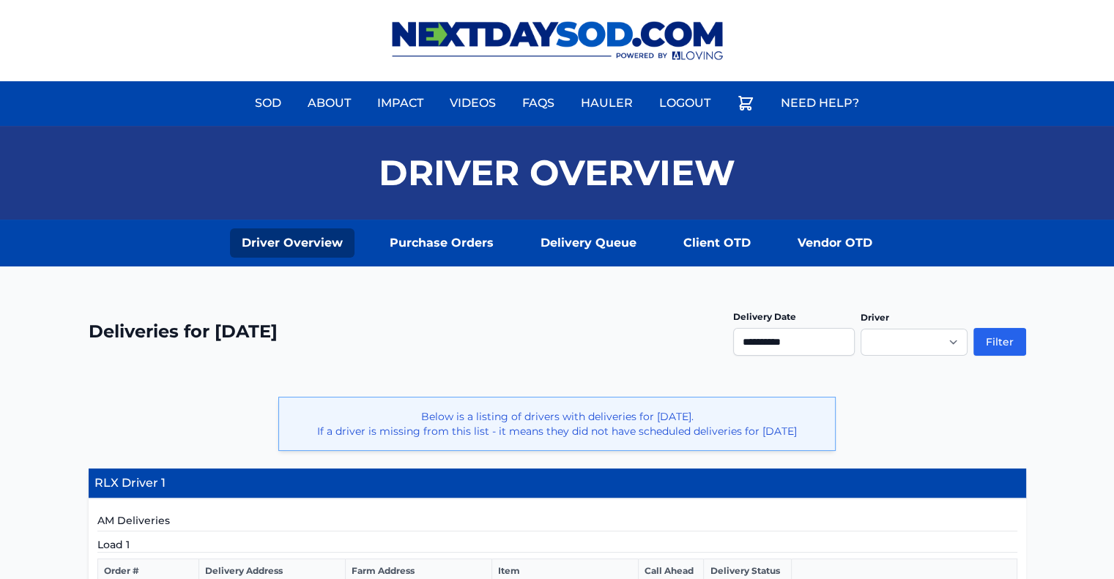
scroll to position [104, 0]
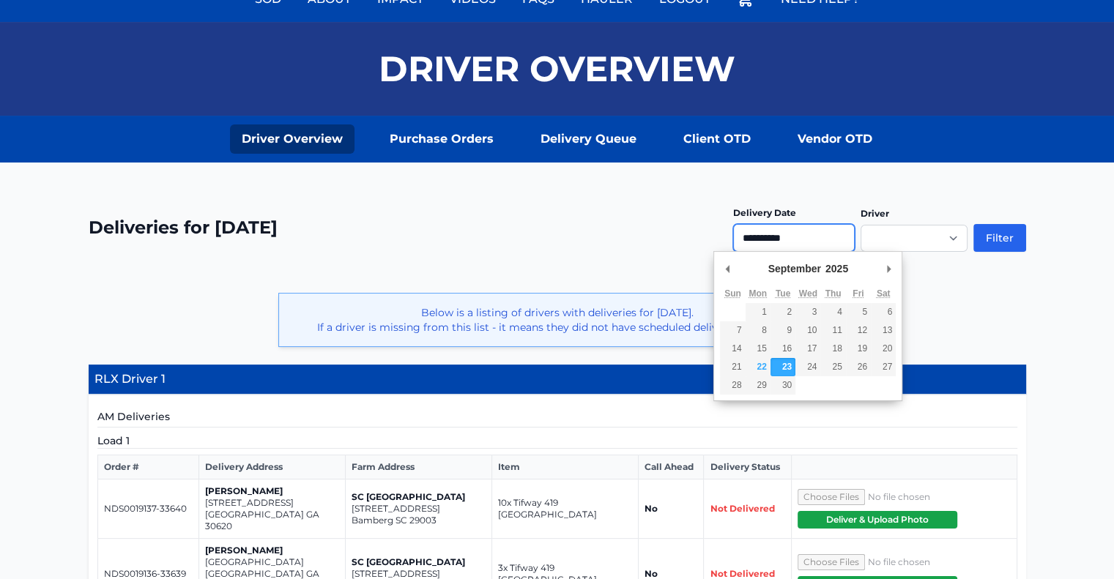
click at [846, 236] on input "**********" at bounding box center [794, 238] width 122 height 28
type input "**********"
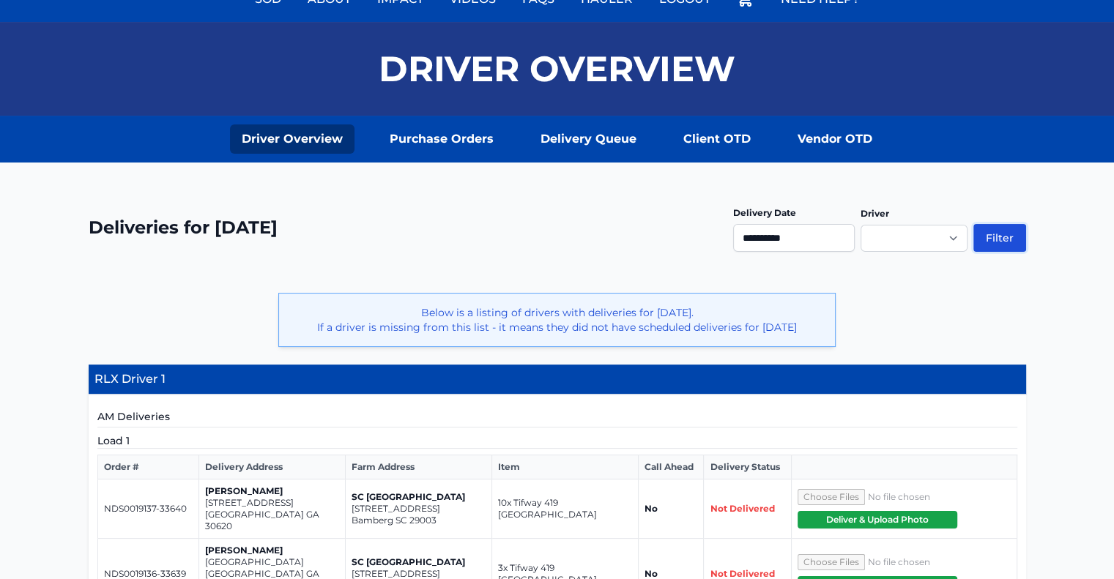
click at [1003, 237] on button "Filter" at bounding box center [999, 238] width 53 height 28
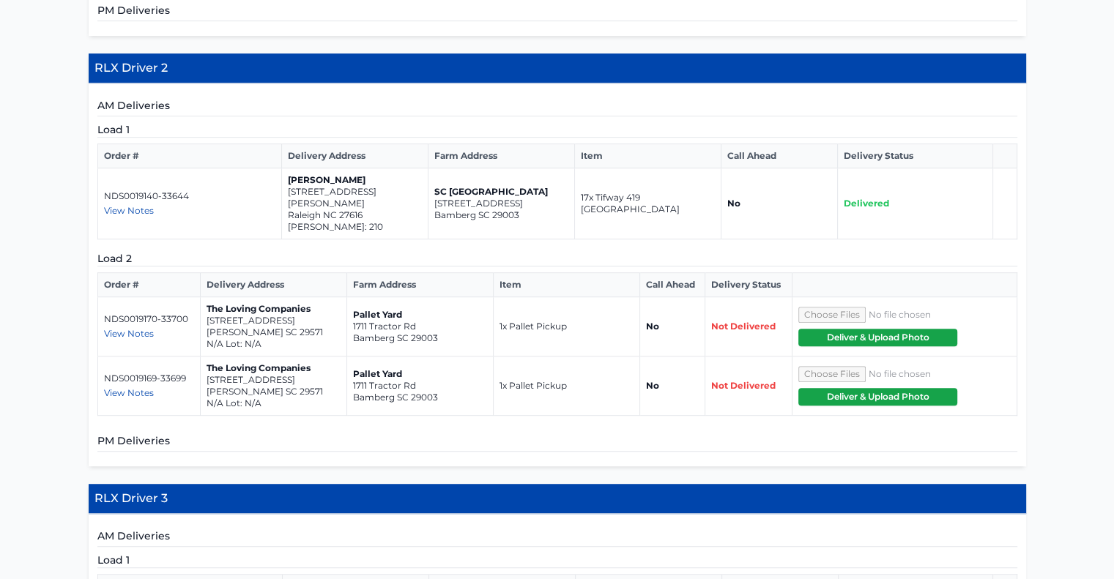
scroll to position [788, 0]
click at [122, 328] on span "View Notes" at bounding box center [129, 333] width 50 height 11
click at [141, 387] on span "View Notes" at bounding box center [129, 392] width 50 height 11
click at [233, 363] on p "The Loving Companies" at bounding box center [274, 369] width 134 height 12
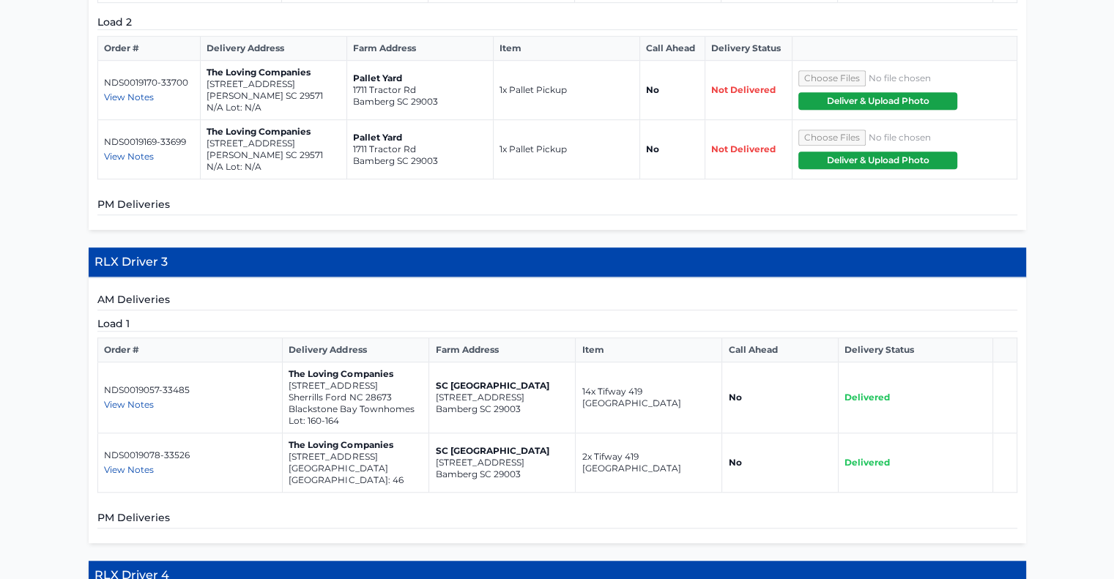
scroll to position [1058, 0]
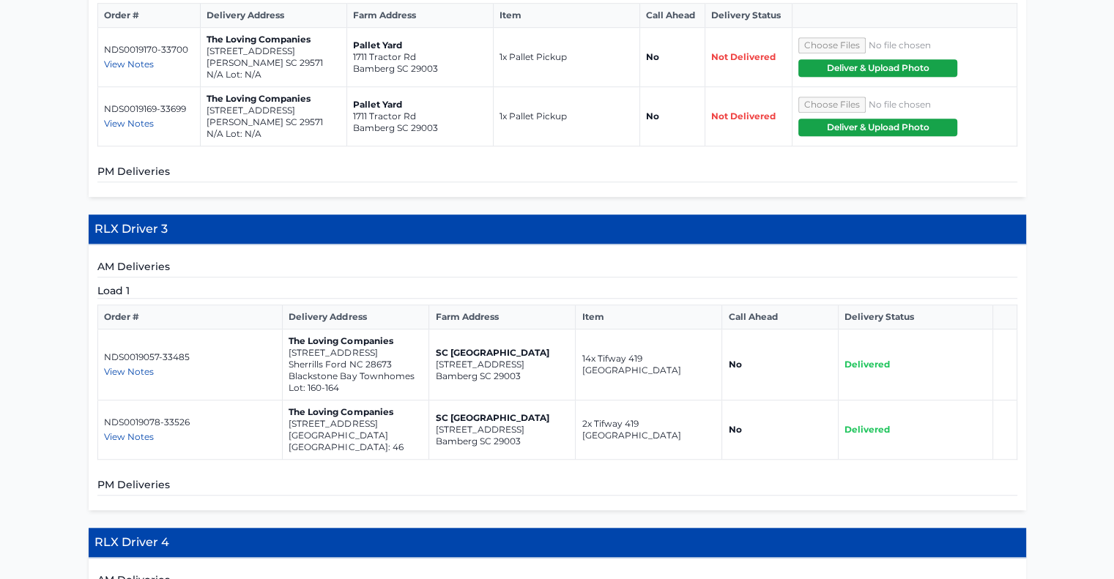
click at [132, 366] on span "View Notes" at bounding box center [129, 371] width 50 height 11
click at [210, 340] on td "NDS0019057-33485 View Notes Nick - 704-964-2017" at bounding box center [189, 365] width 185 height 71
click at [141, 431] on span "View Notes" at bounding box center [129, 436] width 50 height 11
click at [227, 401] on td "NDS0019078-33526 View Notes Tyler - 864-923-4709" at bounding box center [189, 430] width 185 height 59
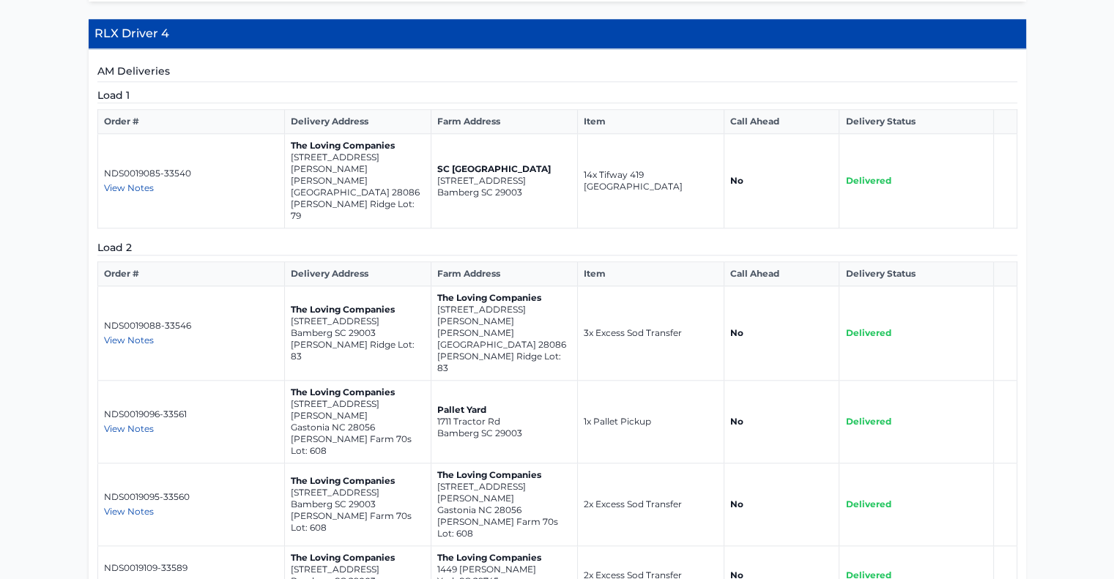
scroll to position [1584, 0]
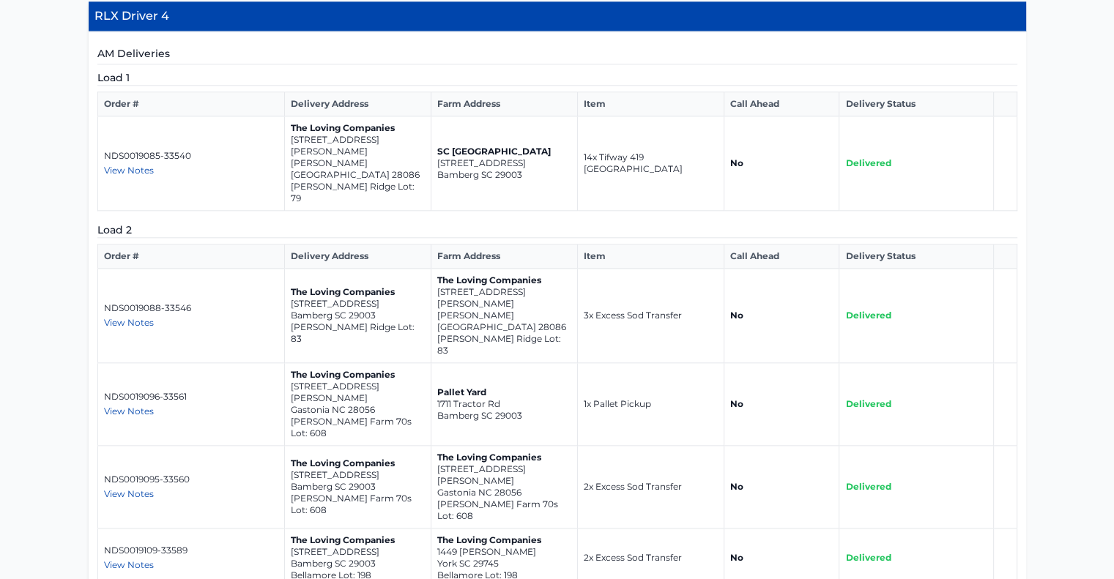
click at [114, 406] on span "View Notes" at bounding box center [129, 411] width 50 height 11
click at [193, 391] on p "NDS0019096-33561" at bounding box center [191, 397] width 174 height 12
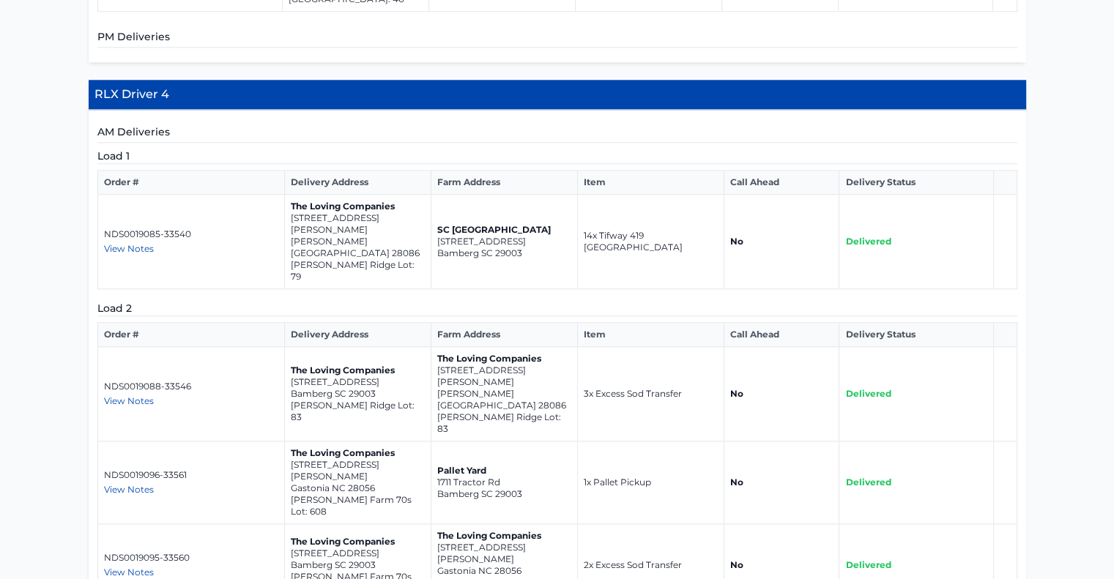
scroll to position [1544, 0]
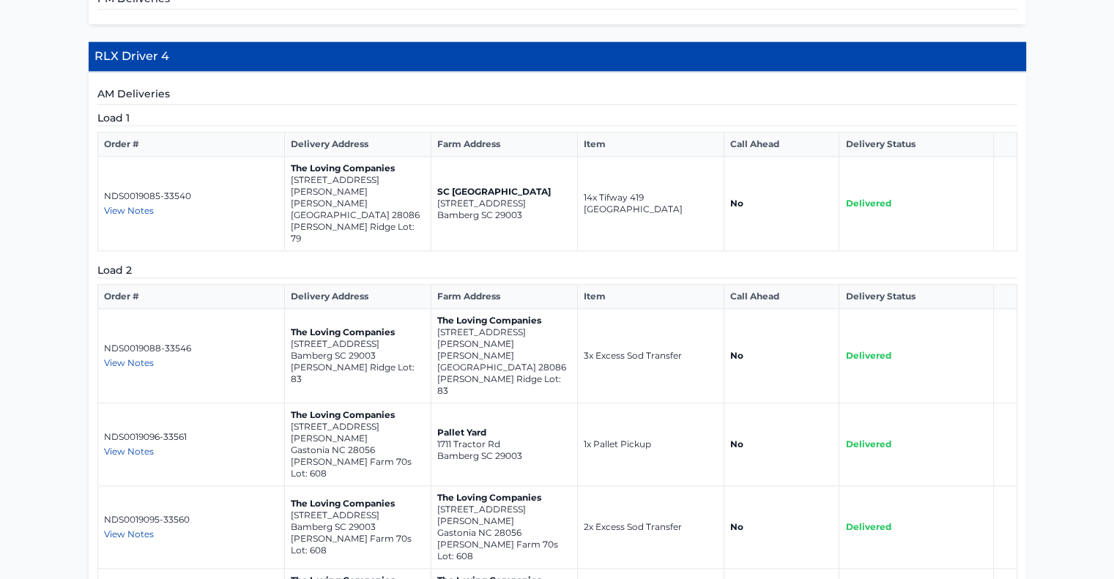
click at [133, 357] on span "View Notes" at bounding box center [129, 362] width 50 height 11
click at [190, 357] on div "View Notes" at bounding box center [191, 363] width 174 height 12
click at [135, 446] on span "View Notes" at bounding box center [129, 451] width 50 height 11
click at [210, 446] on div "View Notes" at bounding box center [191, 452] width 174 height 12
click at [133, 529] on span "View Notes" at bounding box center [129, 534] width 50 height 11
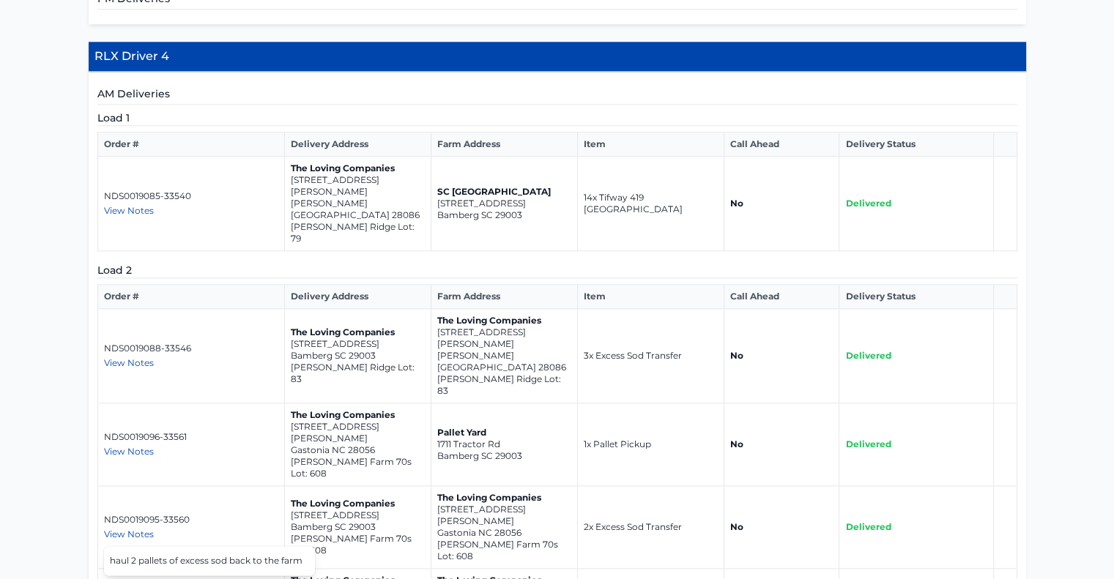
click at [205, 529] on div "View Notes" at bounding box center [191, 535] width 174 height 12
click at [133, 446] on span "View Notes" at bounding box center [129, 451] width 50 height 11
